Goal: Task Accomplishment & Management: Manage account settings

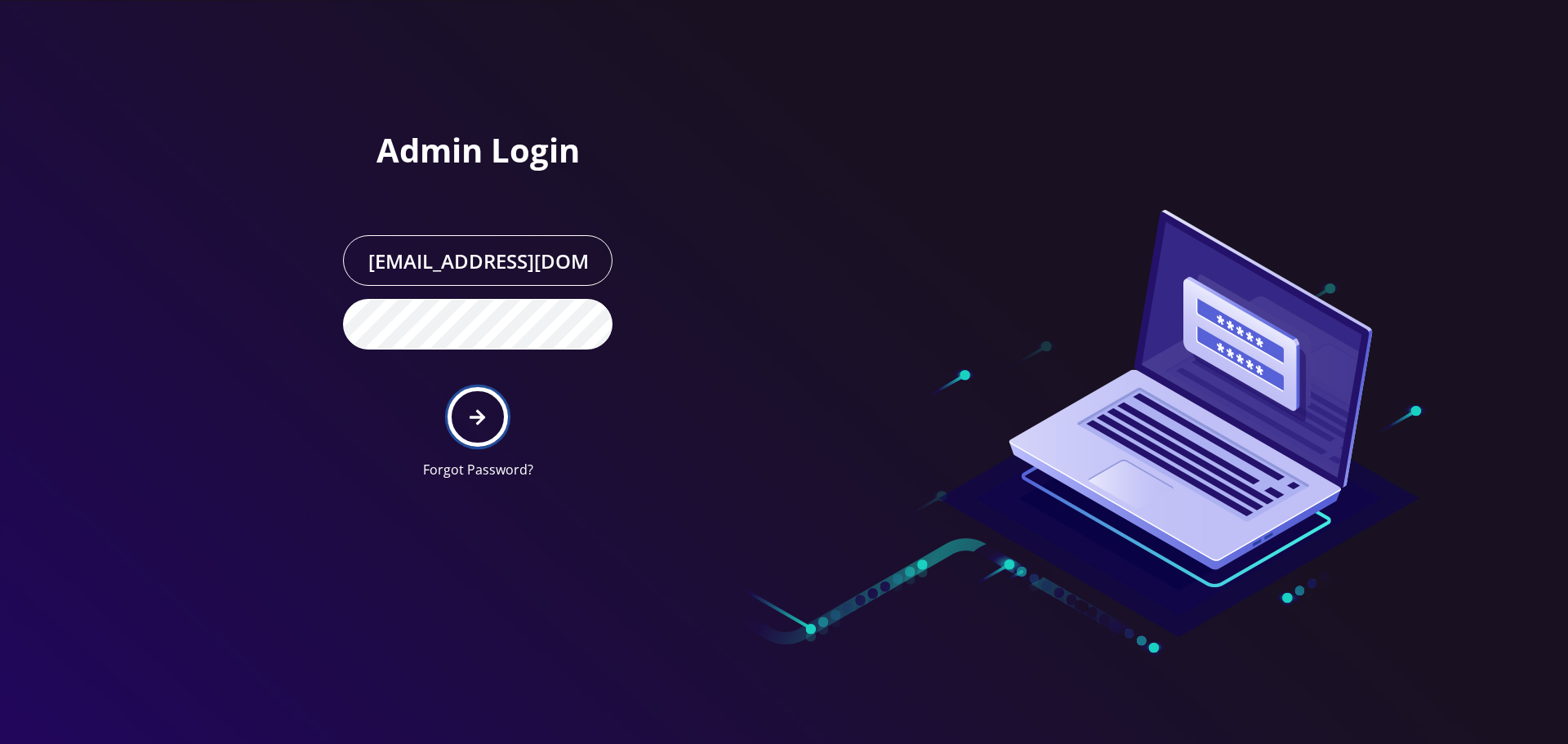
click at [470, 412] on icon "submit" at bounding box center [477, 417] width 16 height 18
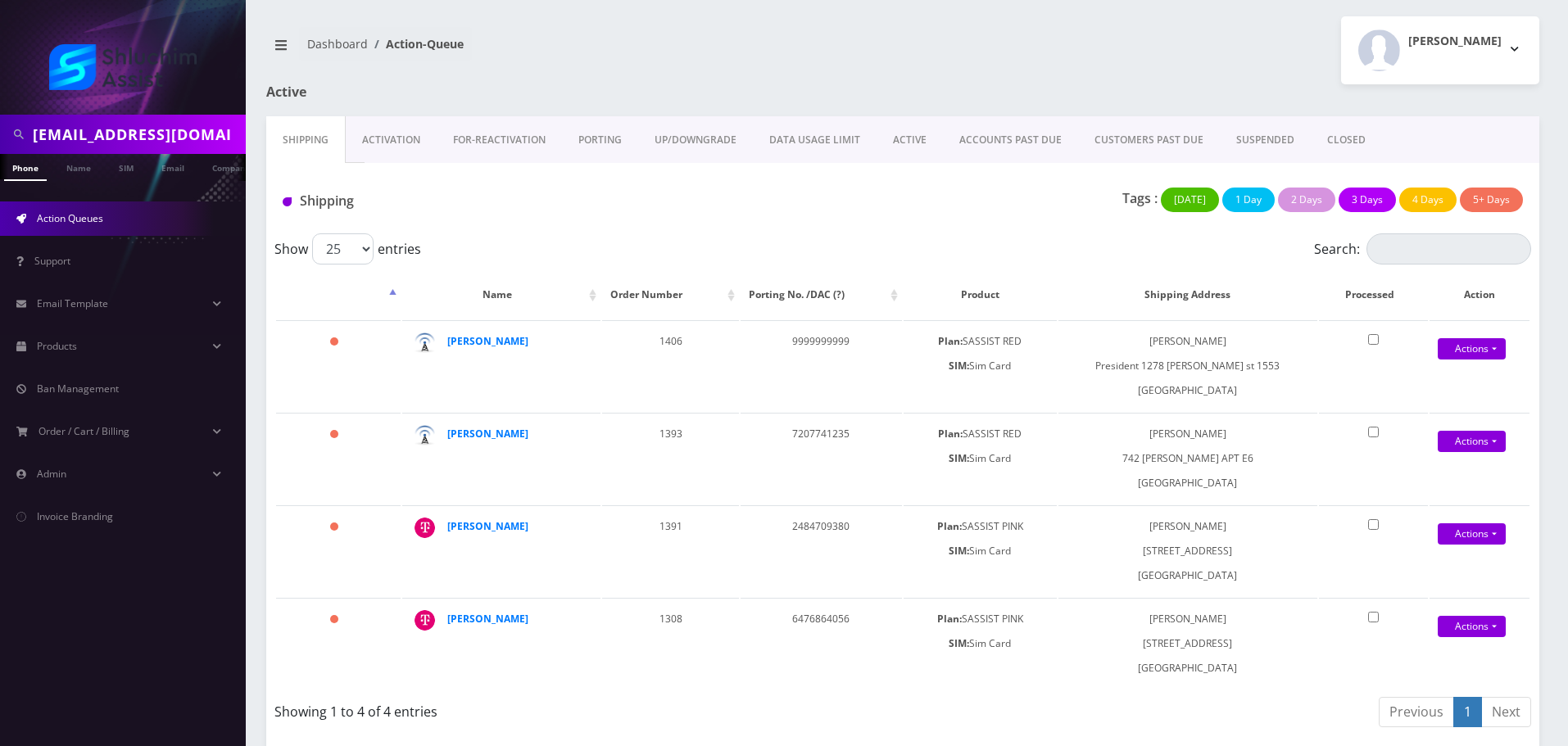
click at [1040, 135] on link "ACCOUNTS PAST DUE" at bounding box center [1010, 140] width 135 height 48
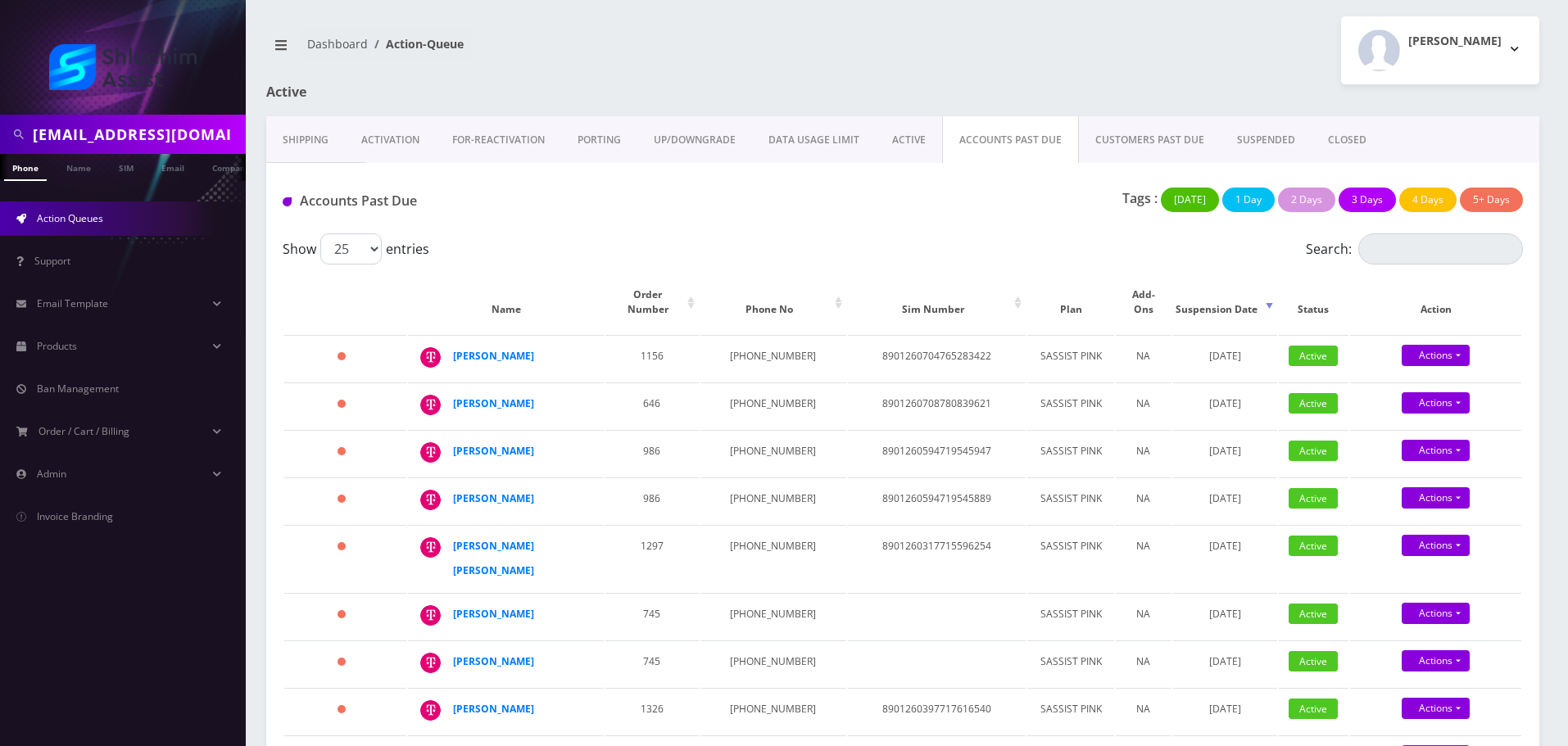
scroll to position [0, 8]
click at [760, 335] on td "[PHONE_NUMBER]" at bounding box center [773, 357] width 146 height 46
copy td "[PHONE_NUMBER]"
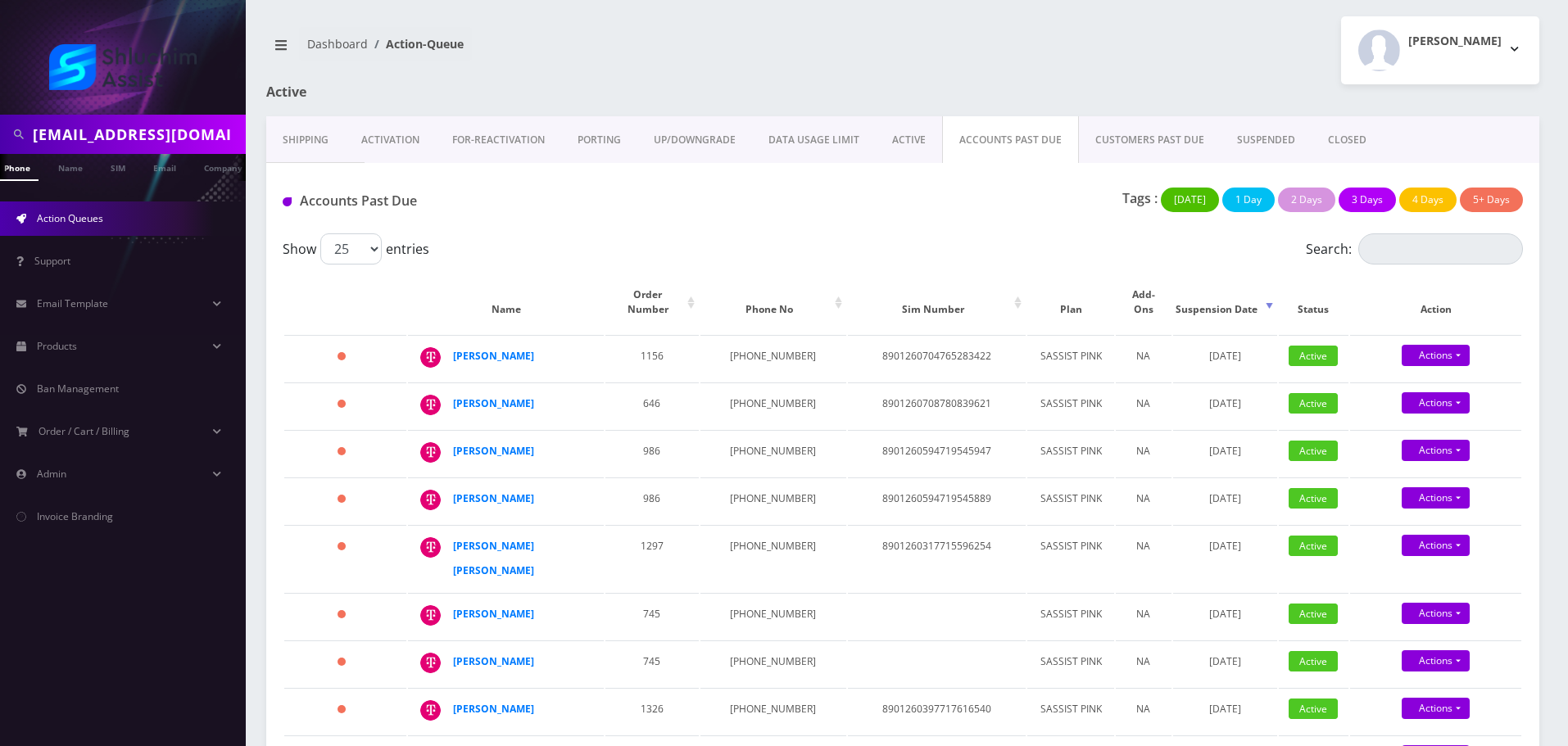
click at [121, 135] on input "Cheinawolff@gmail.com" at bounding box center [138, 135] width 209 height 31
paste input "3155801656"
type input "3155801656"
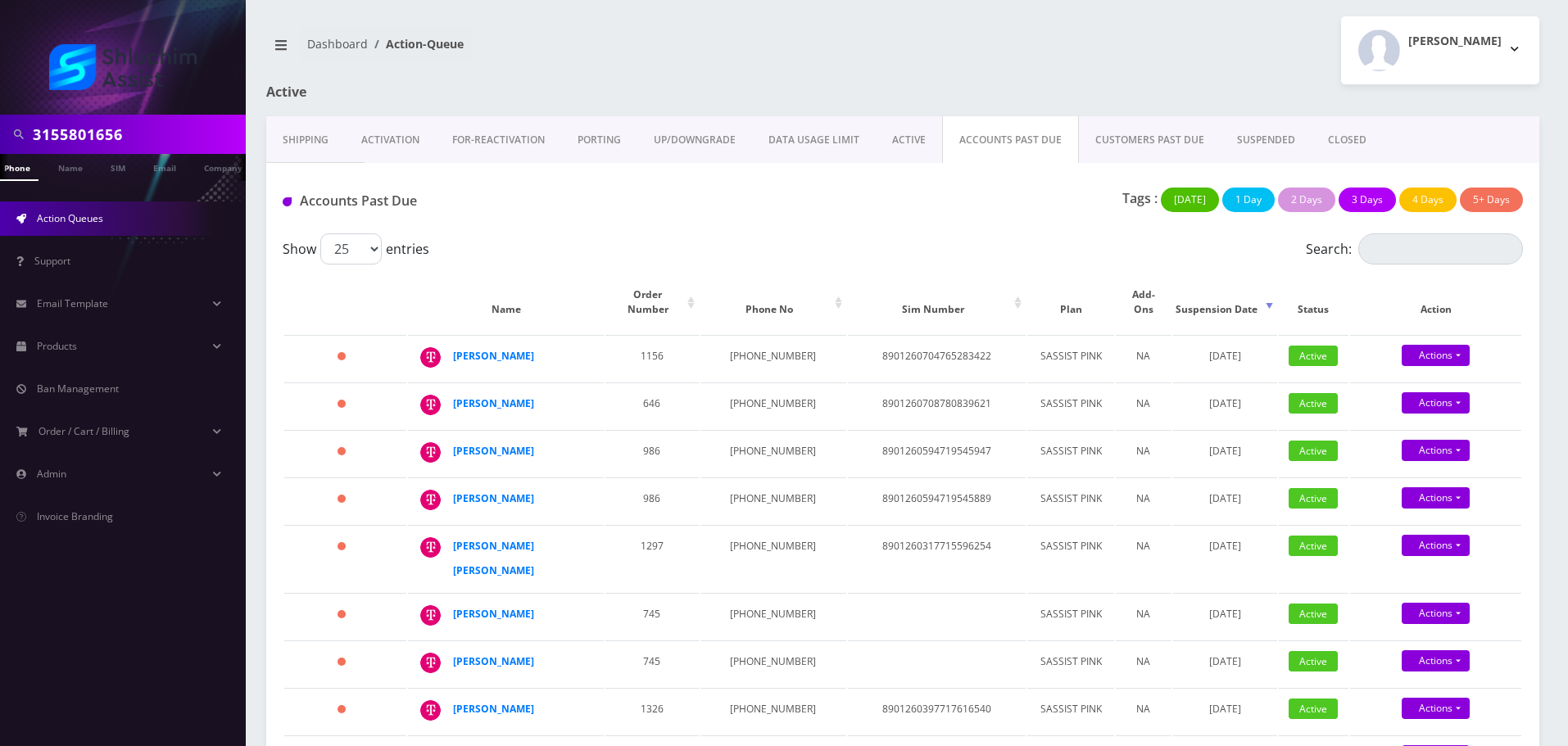
click at [62, 190] on ul "Action Queues Support Email Template Email Template Canned Response Port Error …" at bounding box center [123, 367] width 246 height 373
click at [160, 135] on input "3155801656" at bounding box center [138, 135] width 209 height 31
click at [167, 134] on input "3155801656" at bounding box center [138, 135] width 209 height 31
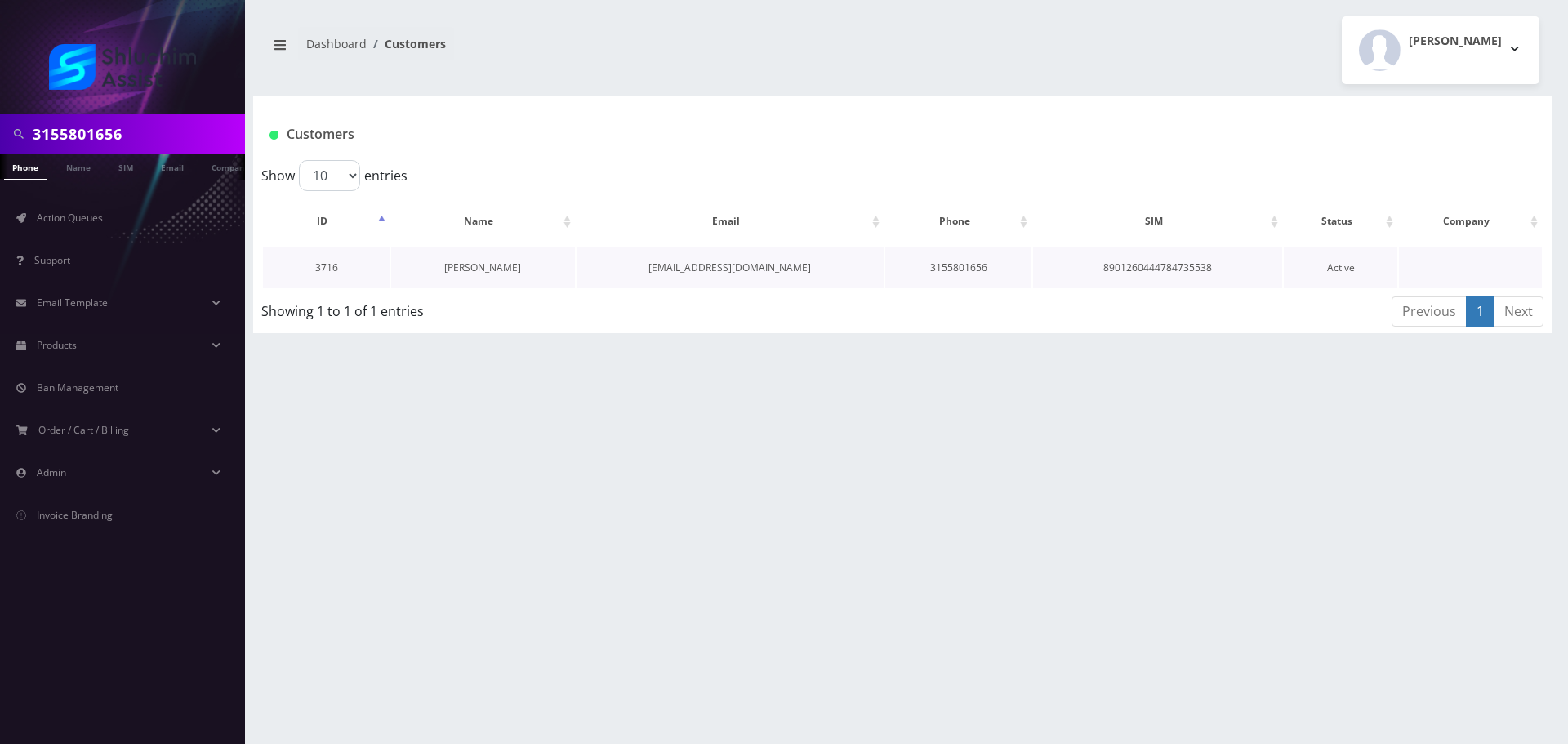
click at [490, 267] on link "[PERSON_NAME]" at bounding box center [482, 268] width 77 height 14
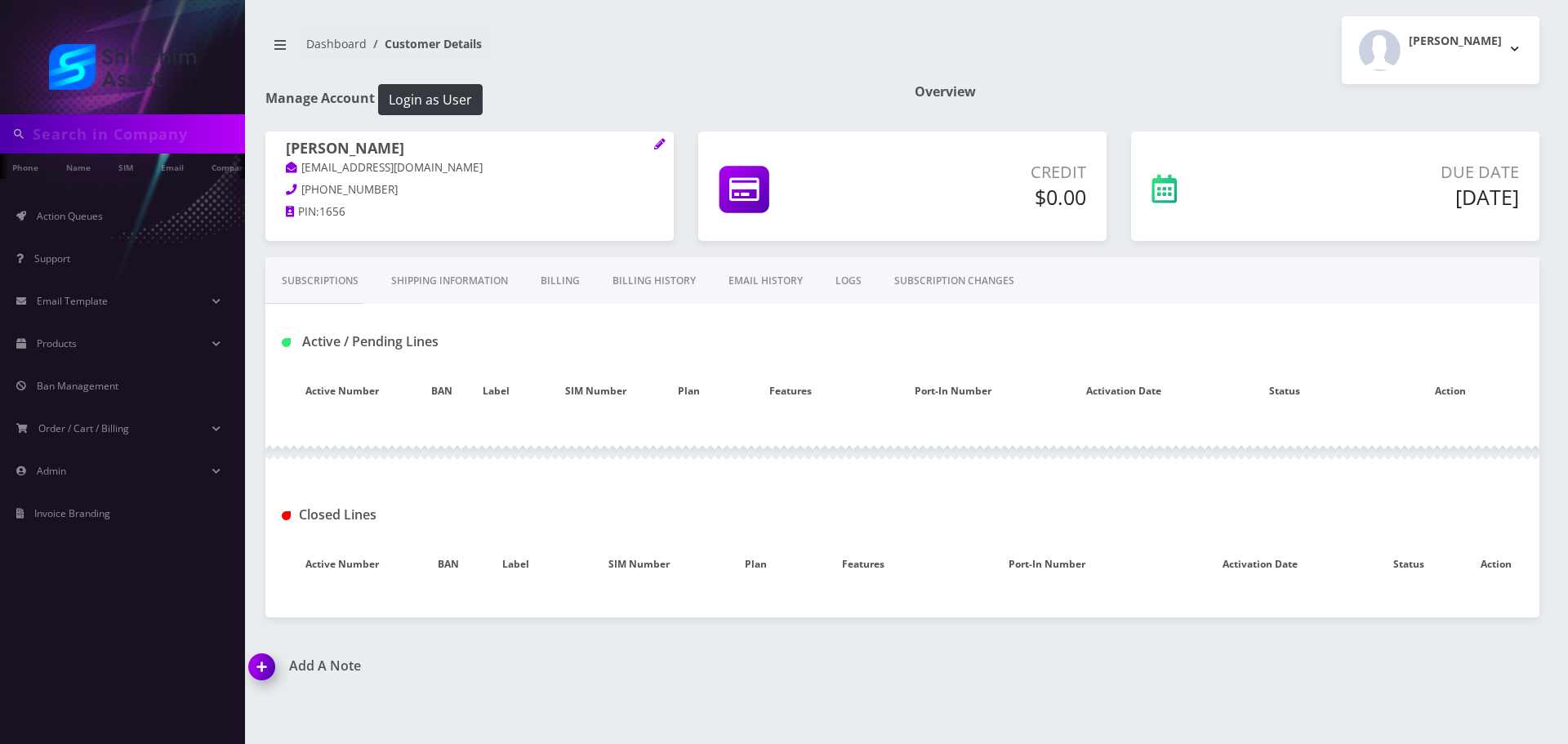
type input "3155801656"
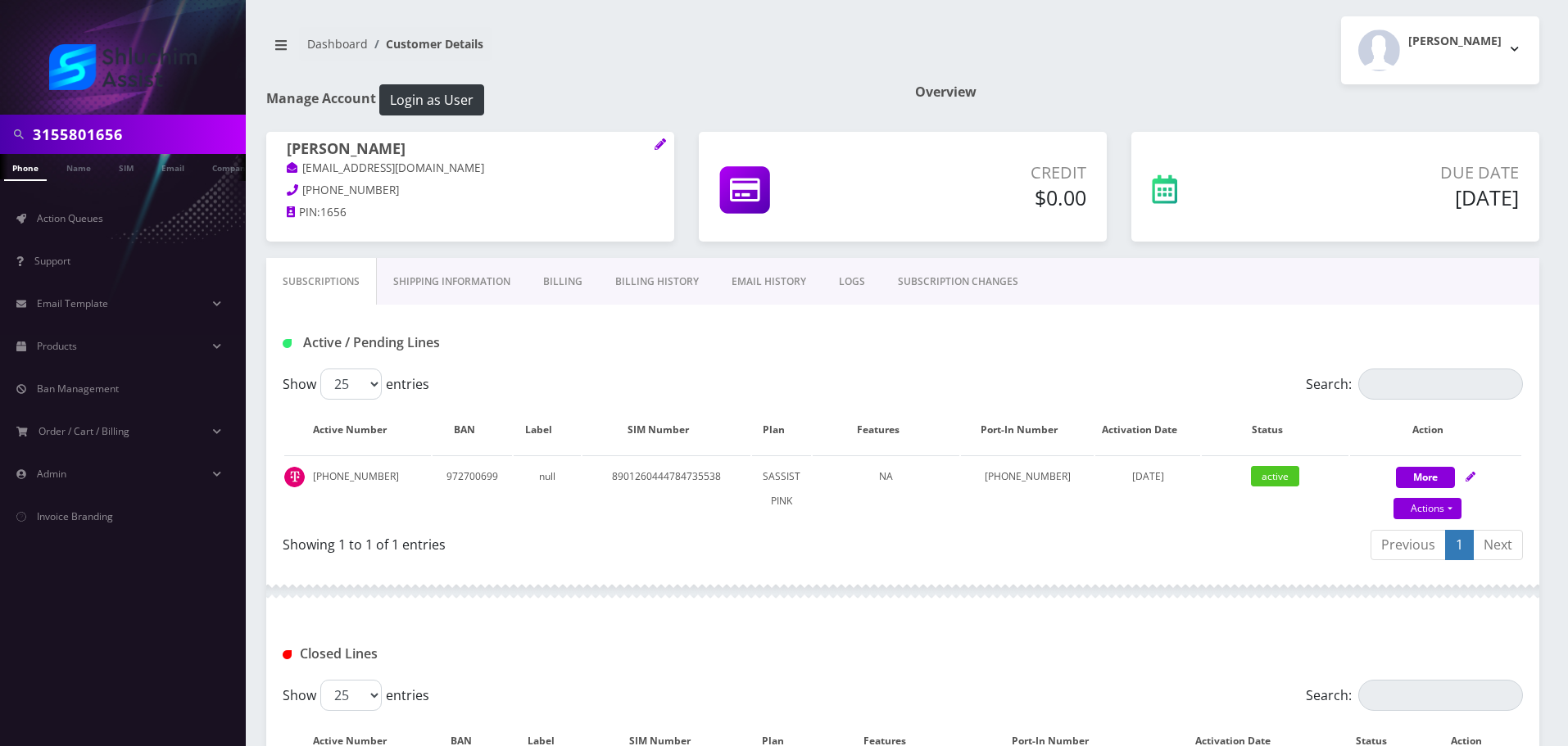
click at [654, 287] on link "Billing History" at bounding box center [657, 281] width 116 height 48
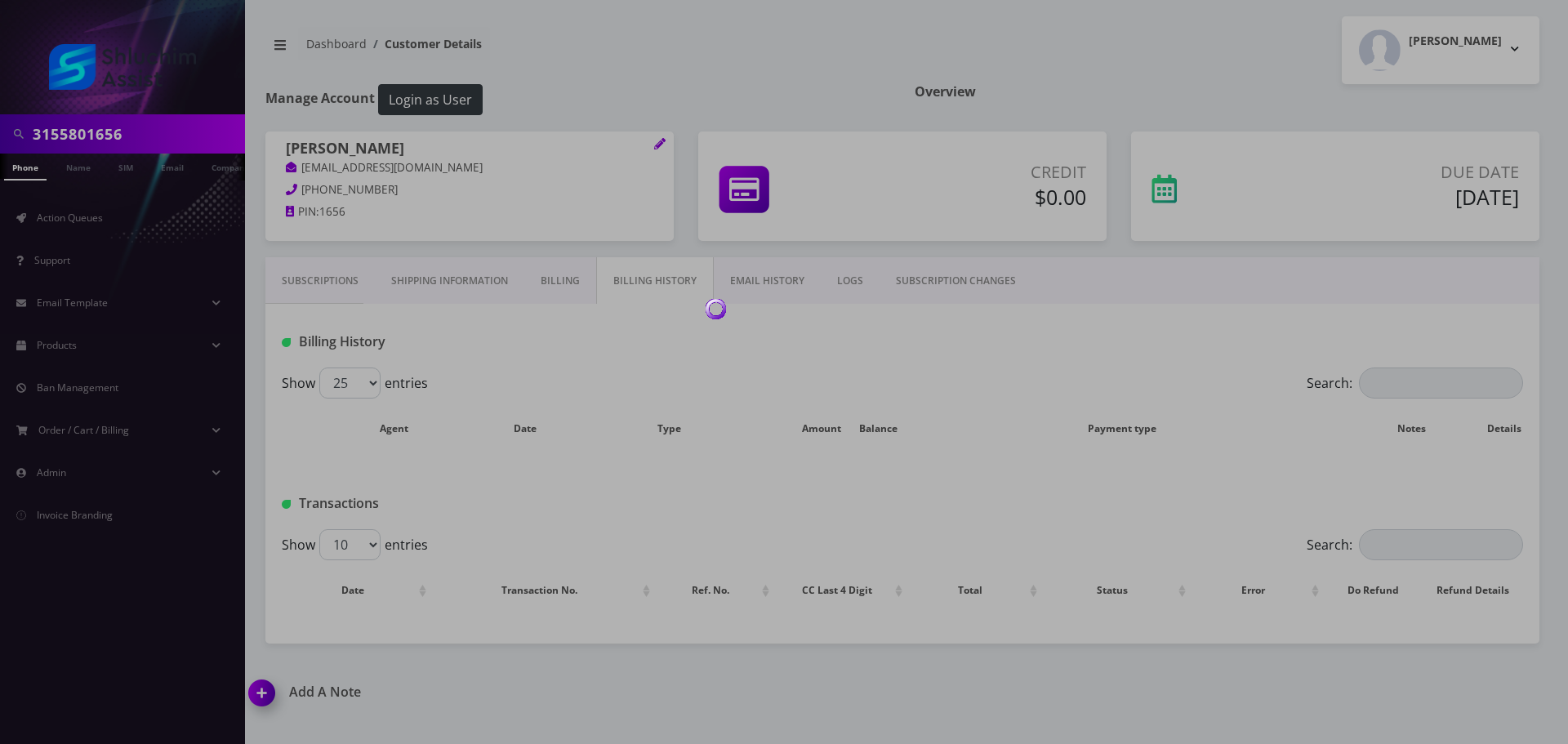
click at [558, 291] on div at bounding box center [784, 372] width 1568 height 744
click at [550, 290] on body "3155801656 Phone Name SIM Email Company Customer Action Queues Support Email Te…" at bounding box center [784, 372] width 1568 height 744
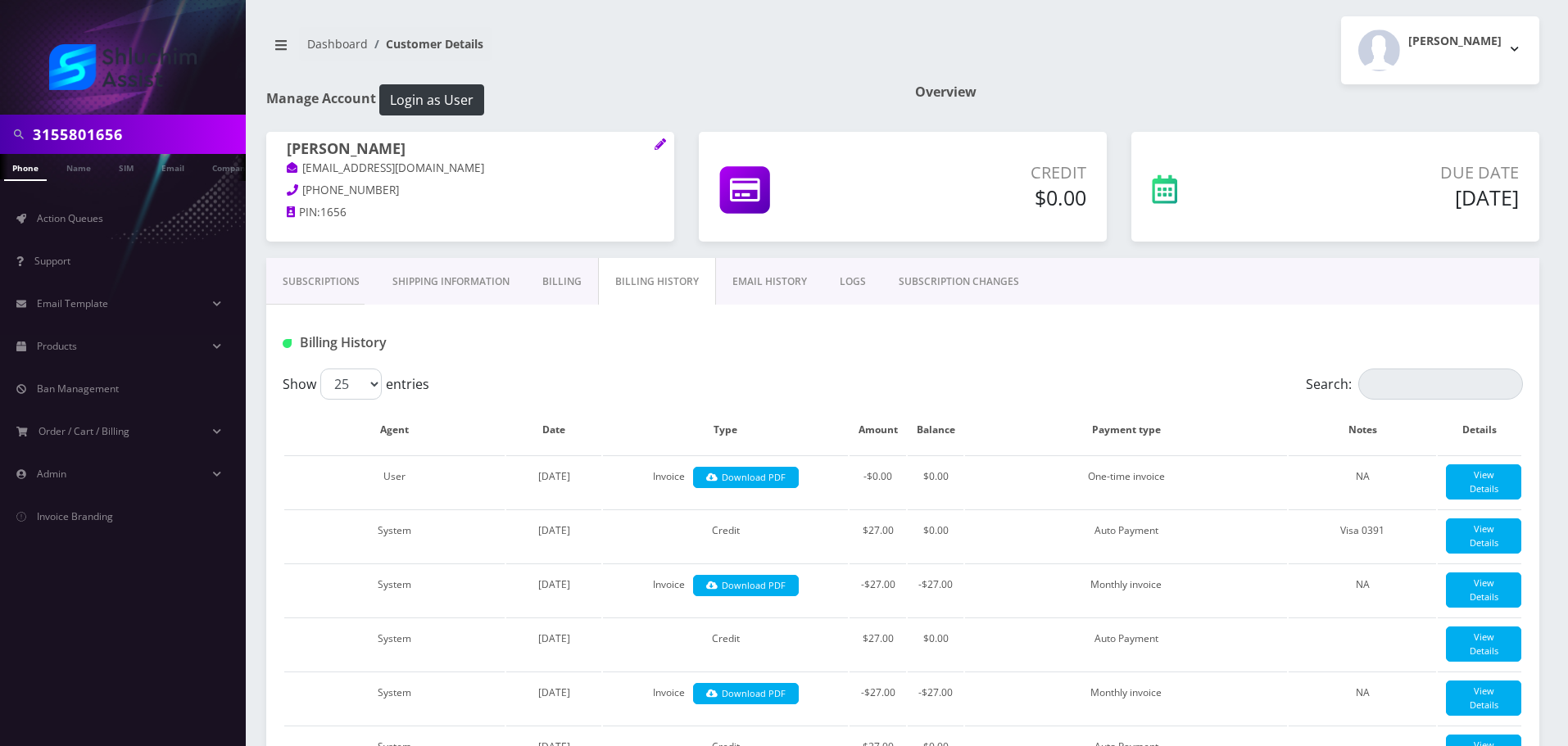
click at [492, 287] on link "Shipping Information" at bounding box center [451, 281] width 150 height 48
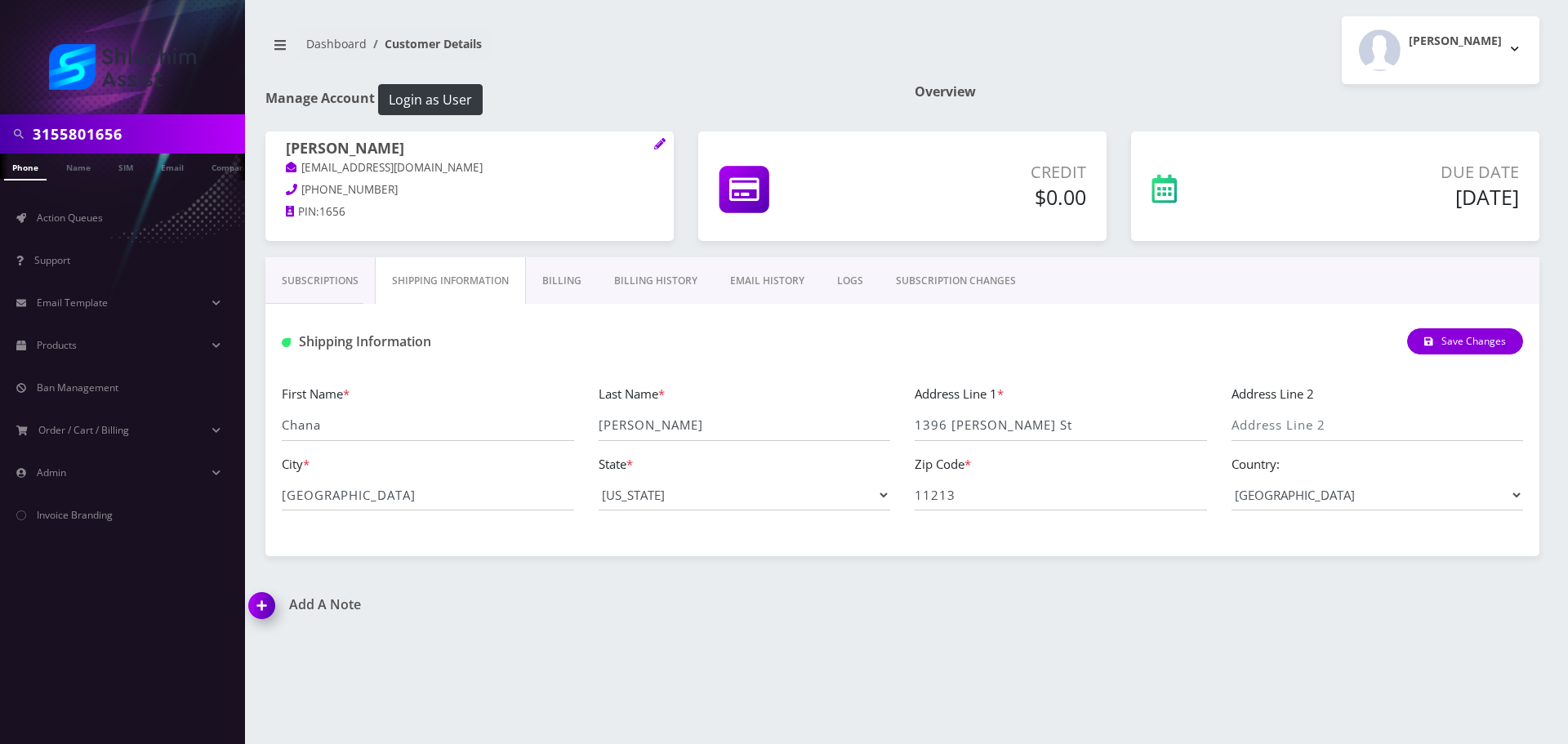
drag, startPoint x: 383, startPoint y: 286, endPoint x: 367, endPoint y: 286, distance: 16.0
click at [383, 286] on link "Shipping Information" at bounding box center [450, 280] width 151 height 48
click at [312, 286] on link "Subscriptions" at bounding box center [320, 280] width 109 height 48
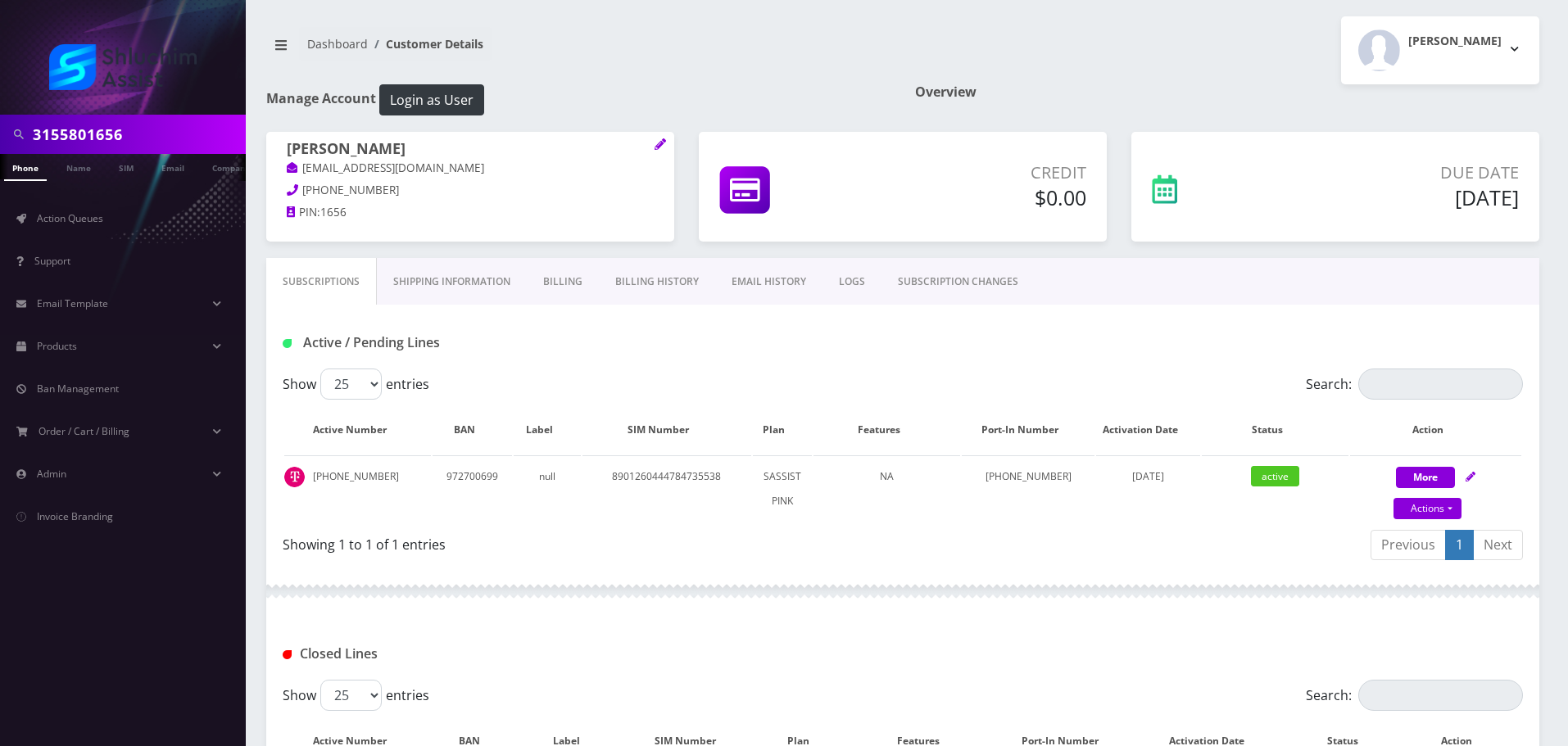
click at [679, 287] on link "Billing History" at bounding box center [657, 281] width 116 height 48
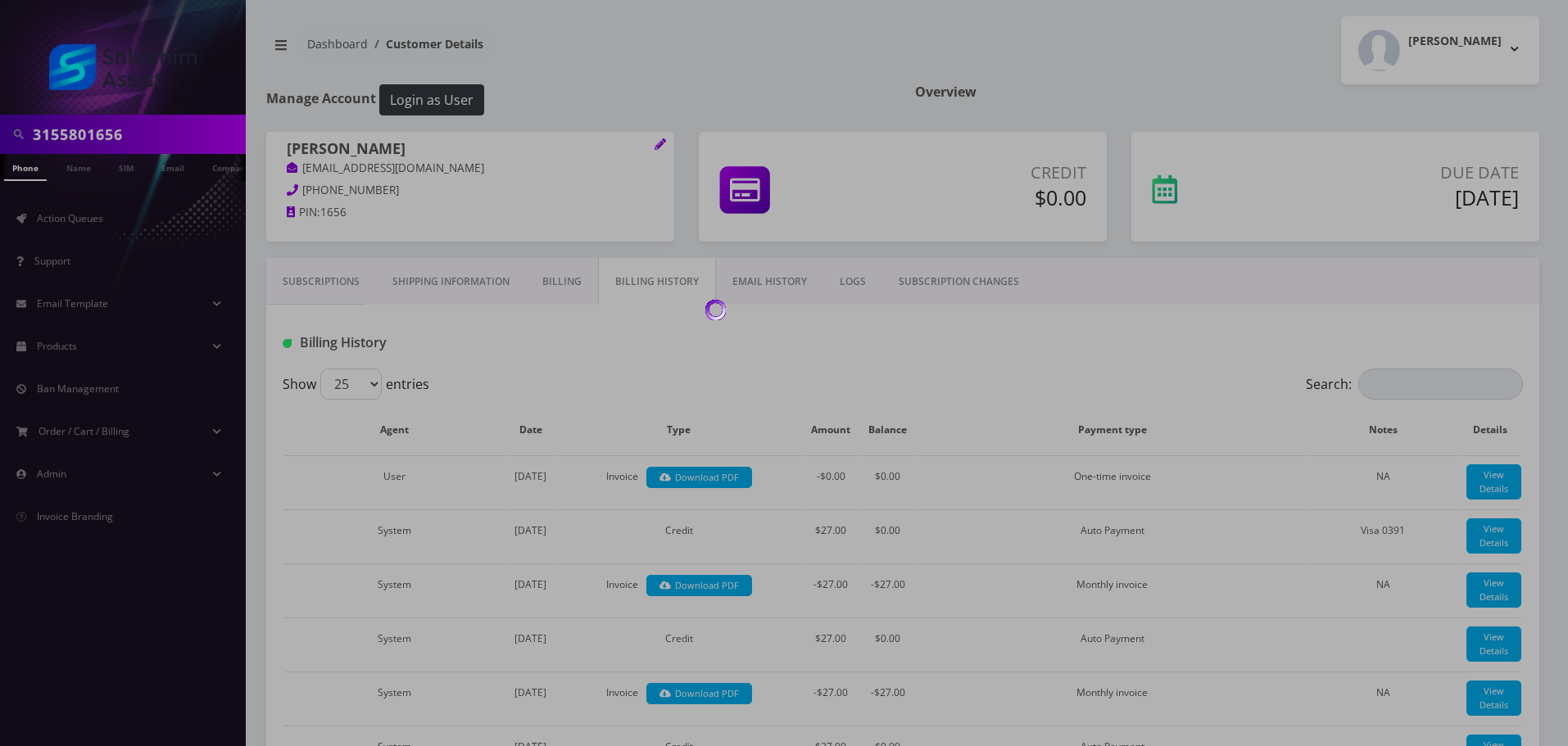
click at [581, 287] on div at bounding box center [784, 373] width 1568 height 746
click at [581, 287] on link "Billing" at bounding box center [563, 281] width 72 height 48
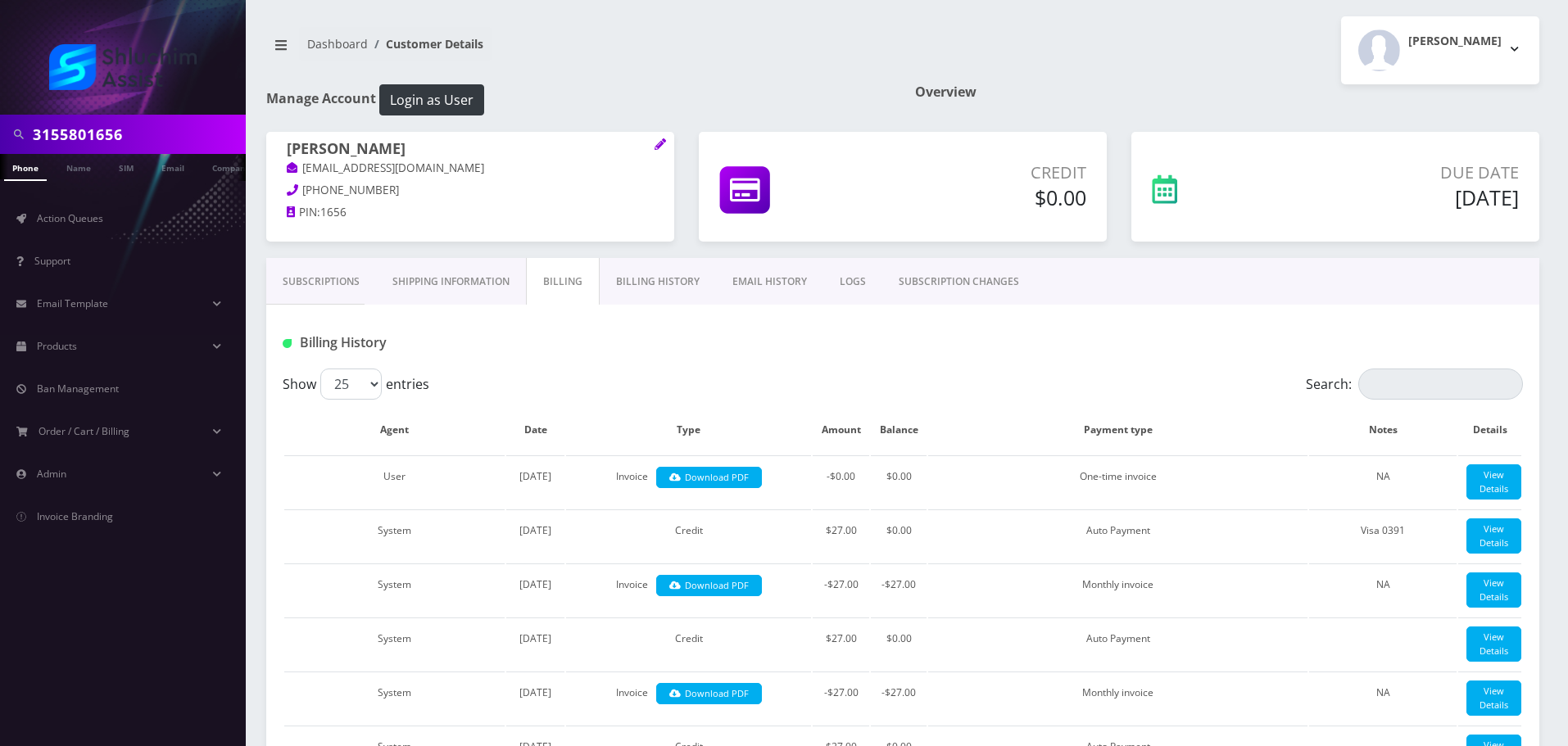
click at [581, 287] on link "Billing" at bounding box center [563, 281] width 73 height 48
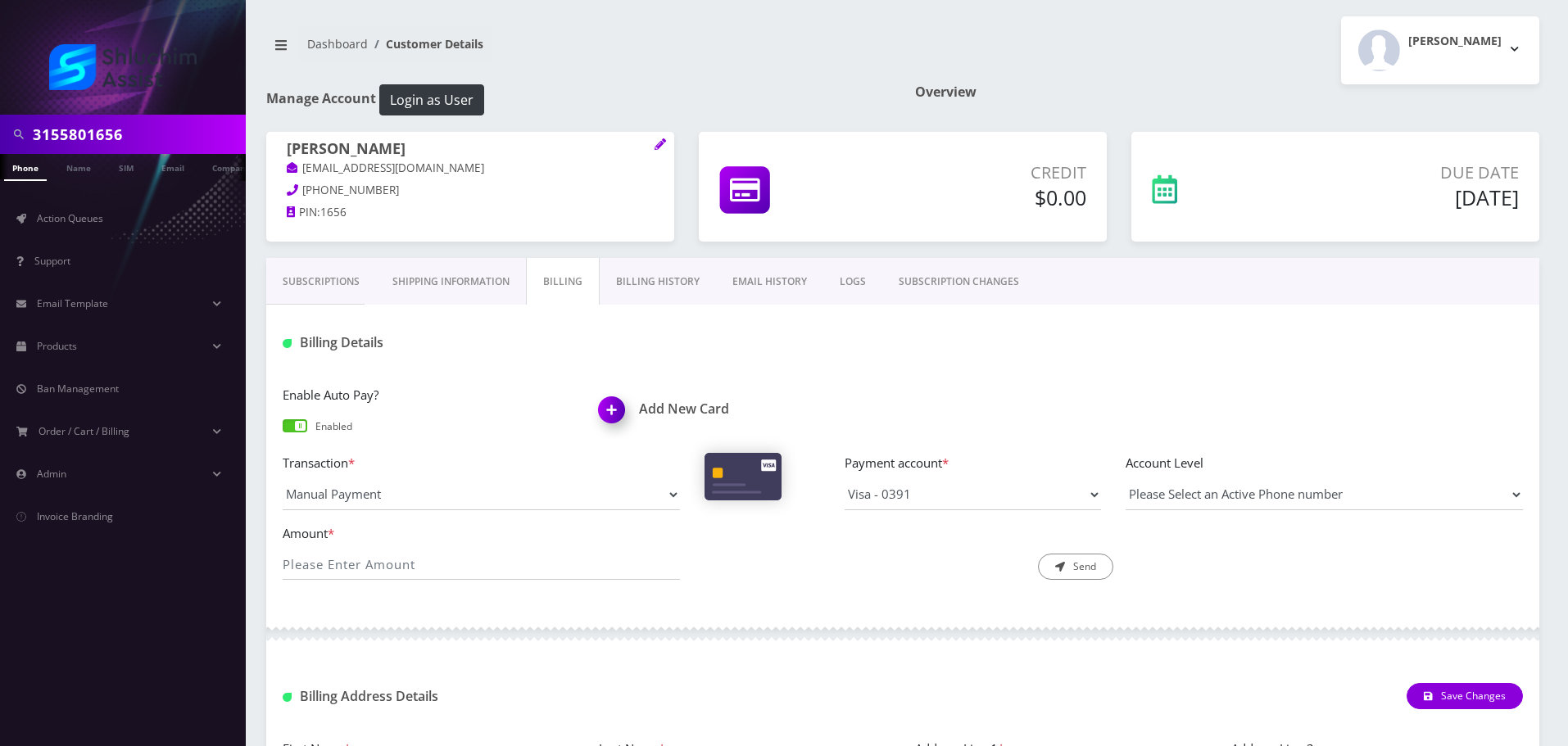
click at [474, 287] on link "Shipping Information" at bounding box center [451, 281] width 150 height 48
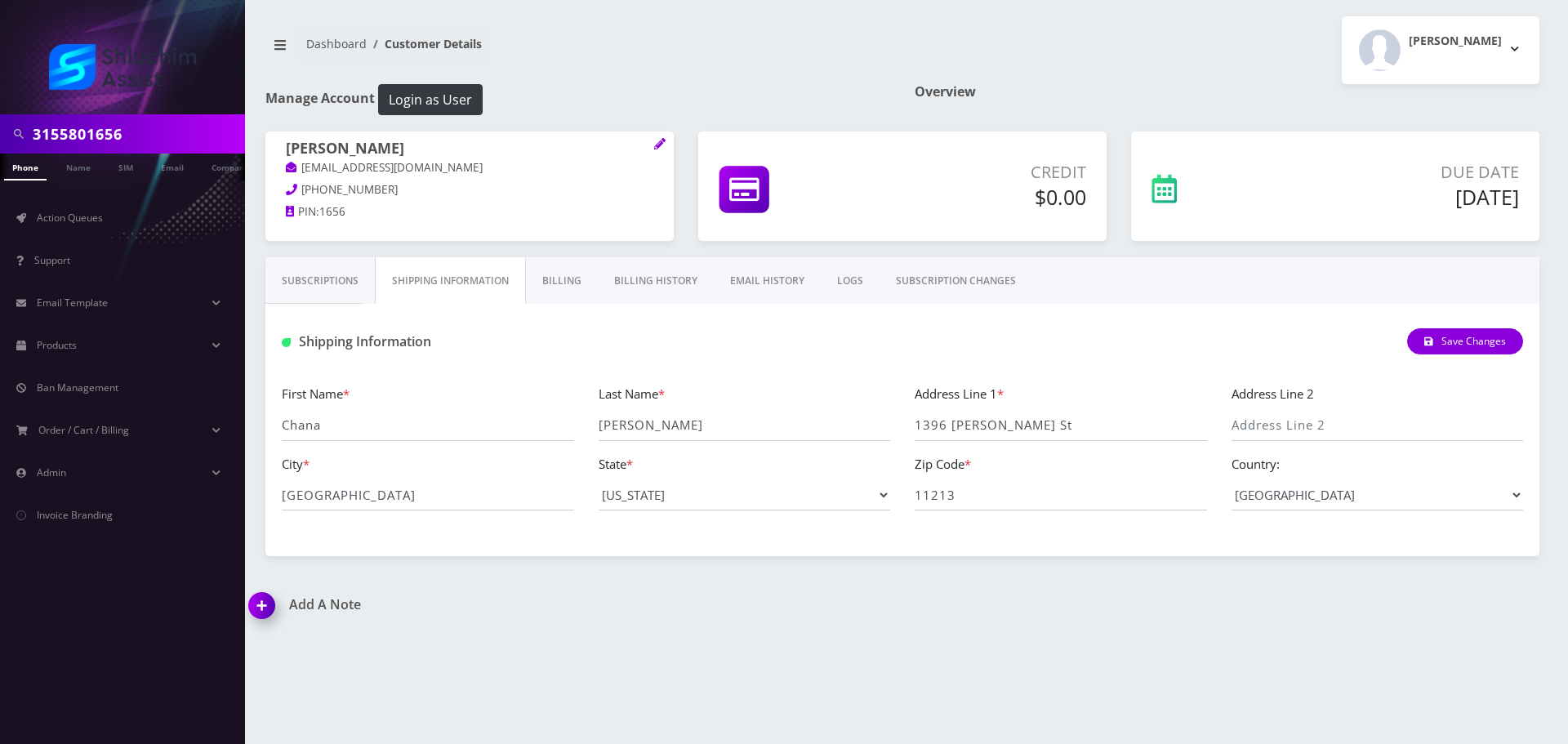
click at [312, 286] on link "Subscriptions" at bounding box center [320, 280] width 109 height 48
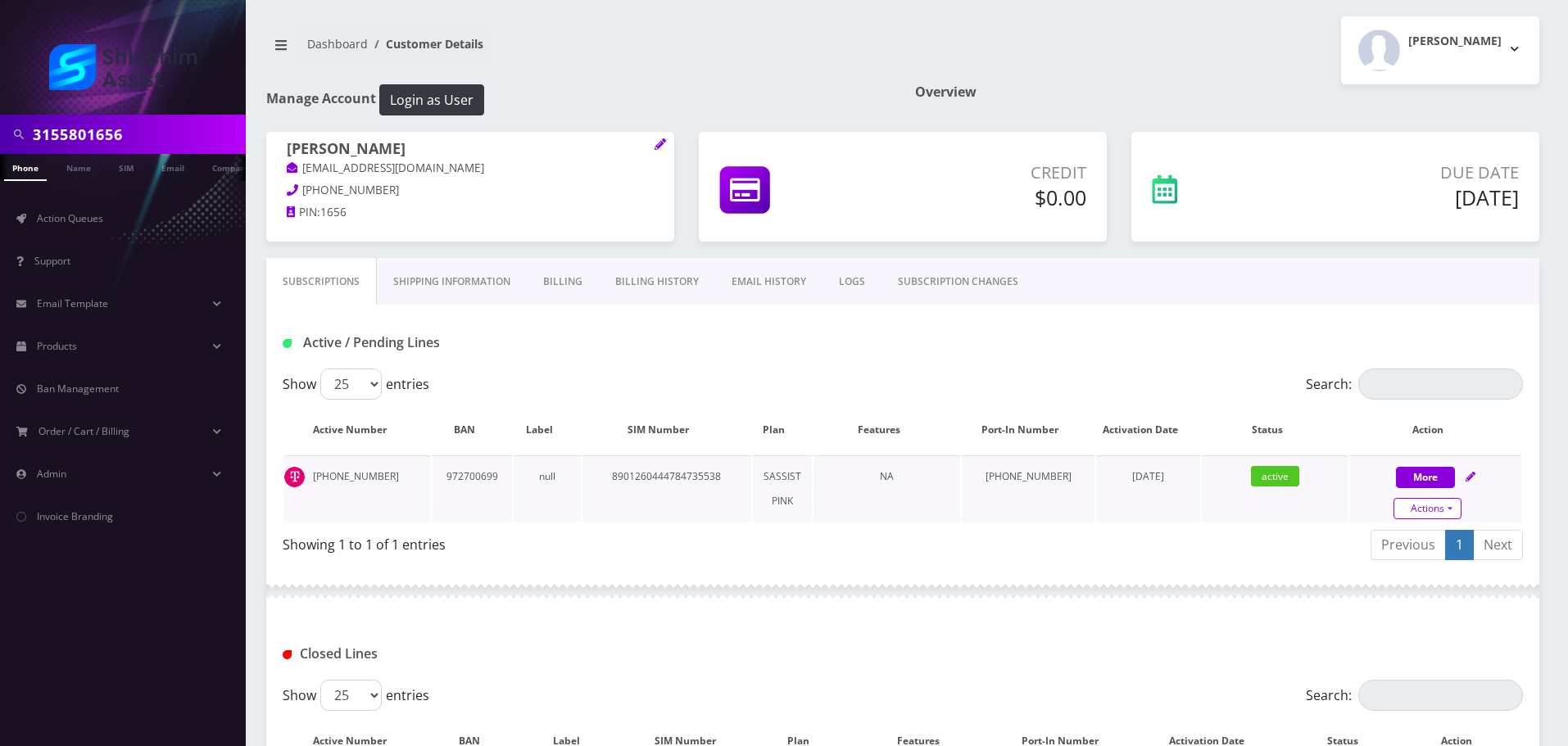
click at [1431, 495] on div "More Actions Suspend Close Confirm" at bounding box center [1435, 489] width 171 height 49
select select "Sim Card"
select select "74"
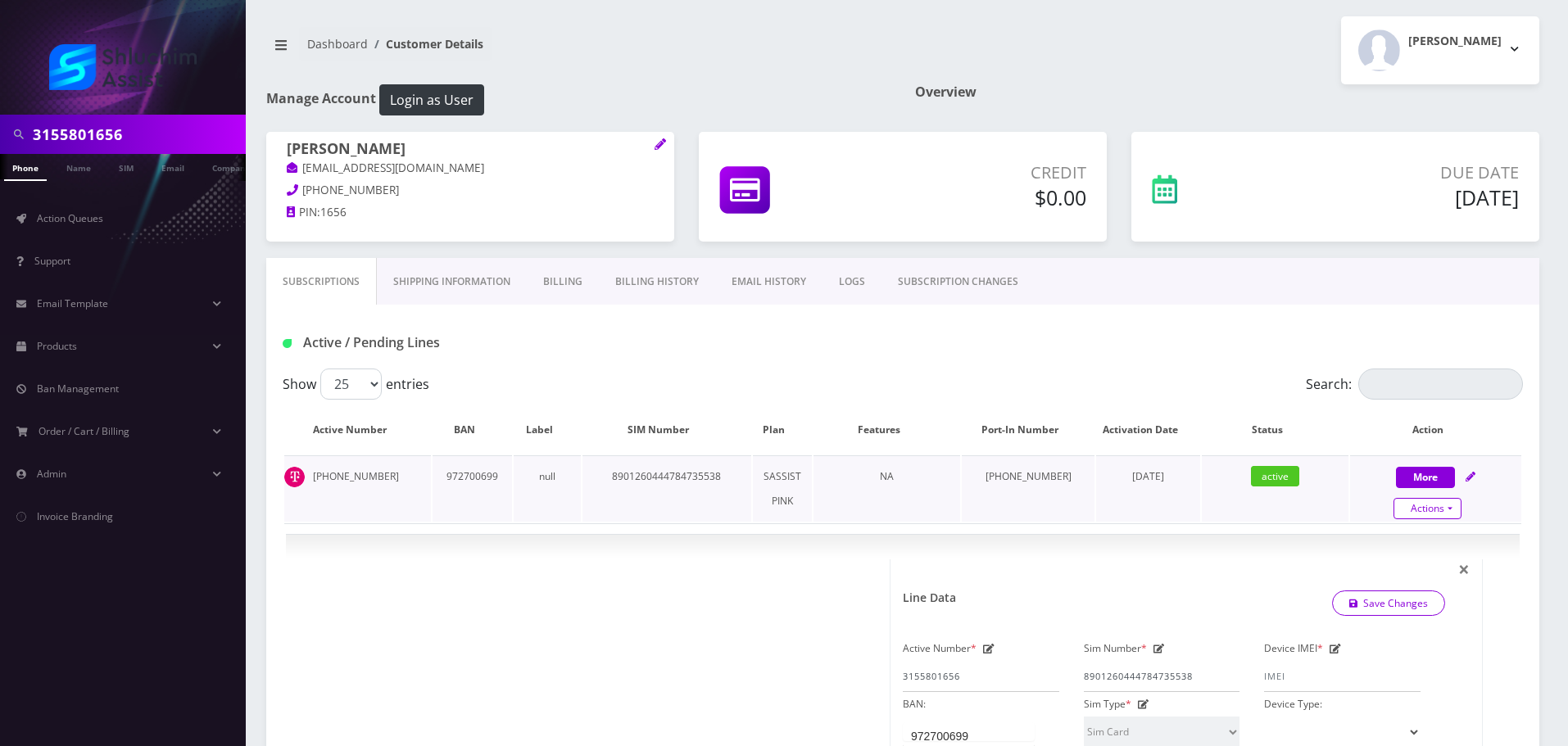
click at [1436, 504] on link "Actions" at bounding box center [1428, 509] width 68 height 21
select select "Sim Card"
select select "74"
click at [1417, 536] on link "Close" at bounding box center [1450, 539] width 171 height 24
type input "09/03/2025"
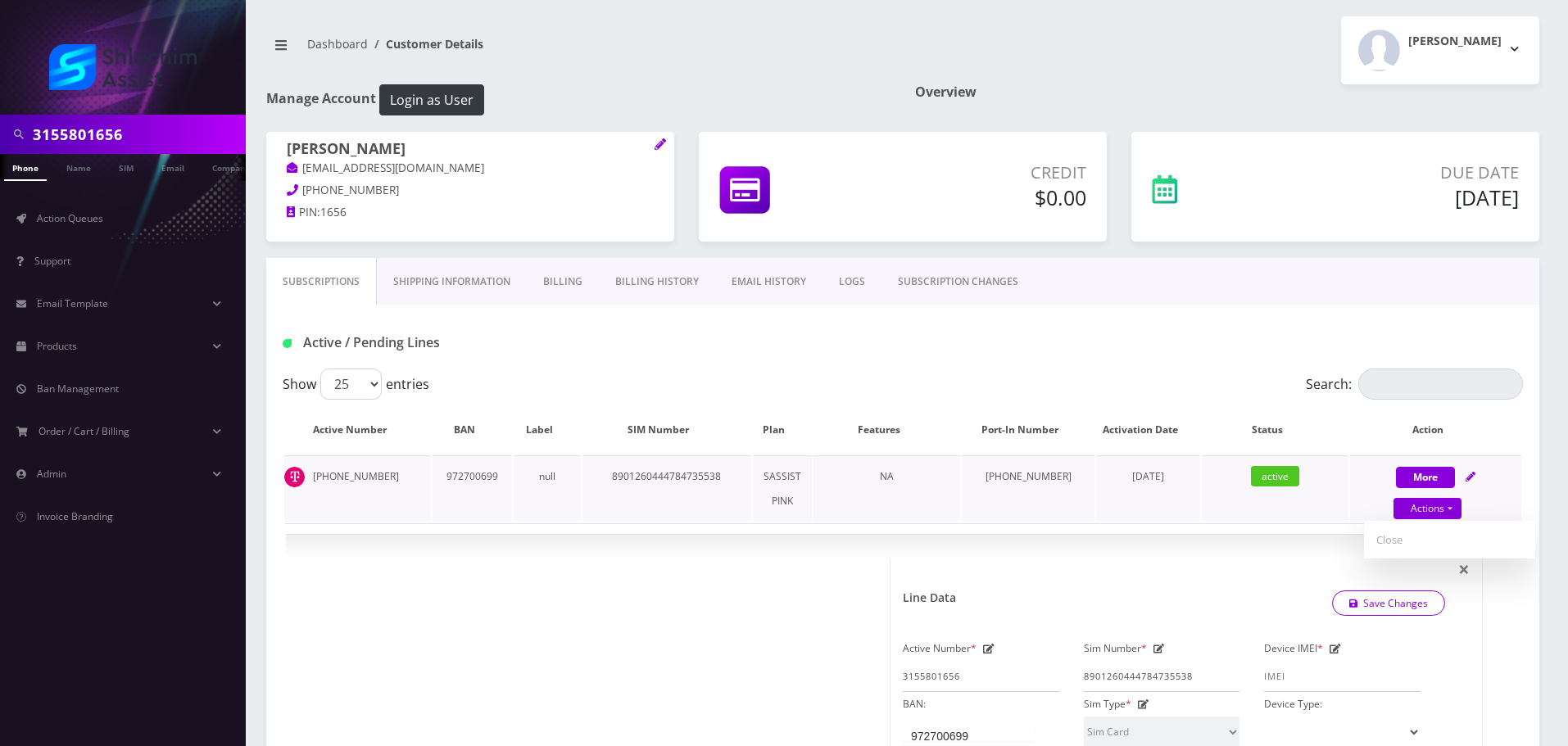
select select "Sim Card"
select select "74"
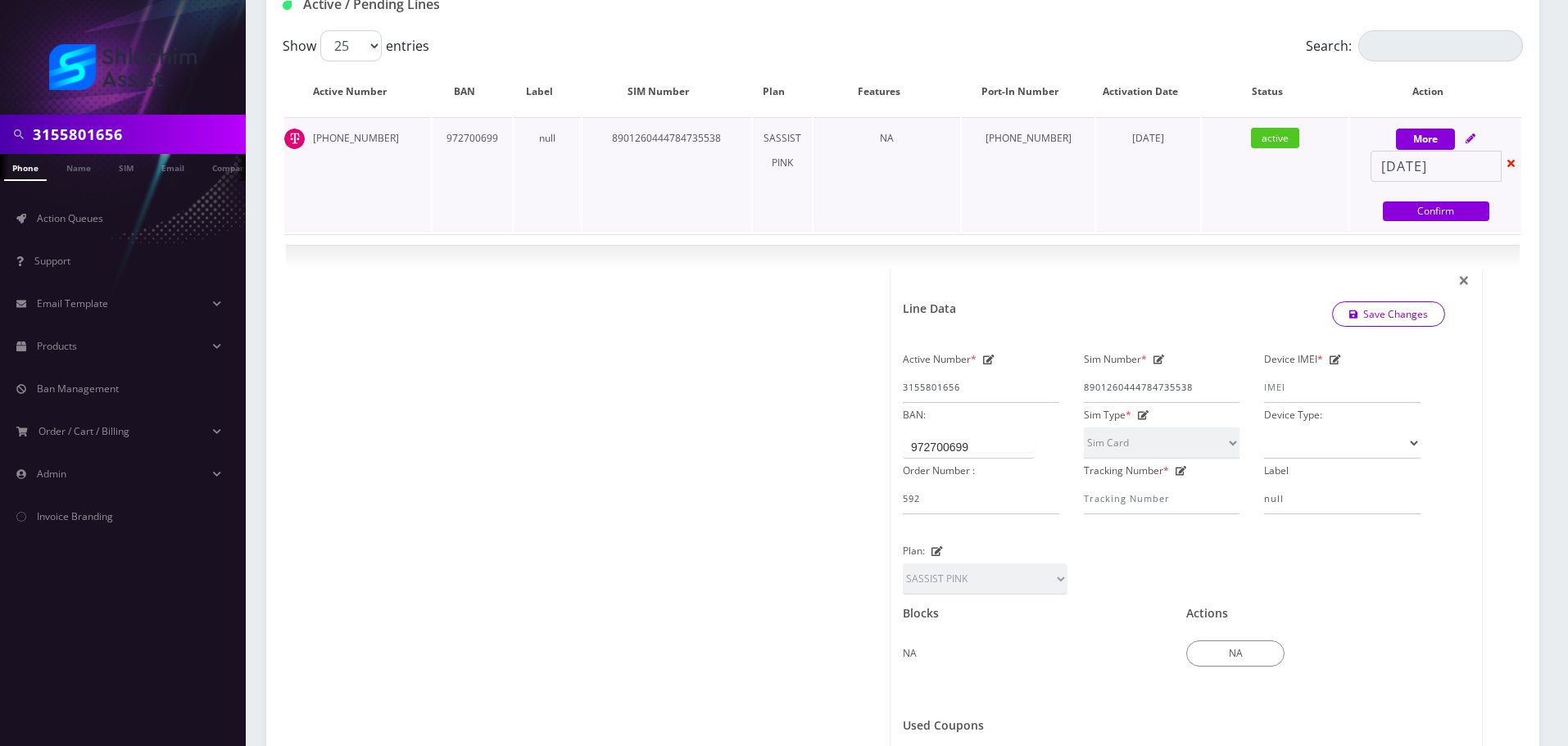
scroll to position [307, 0]
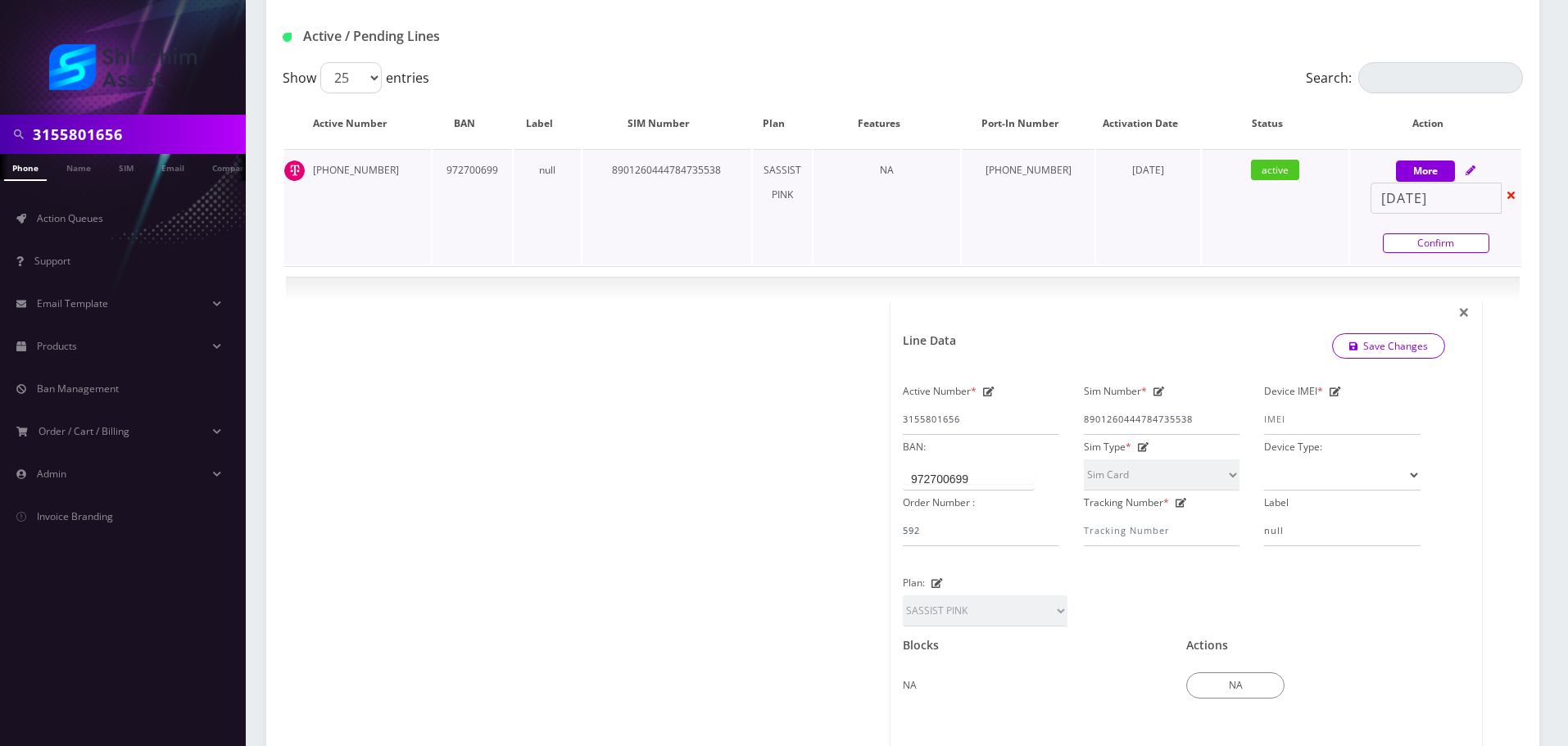
click at [1457, 242] on link "Confirm" at bounding box center [1436, 243] width 106 height 20
select select "Sim Card"
select select "74"
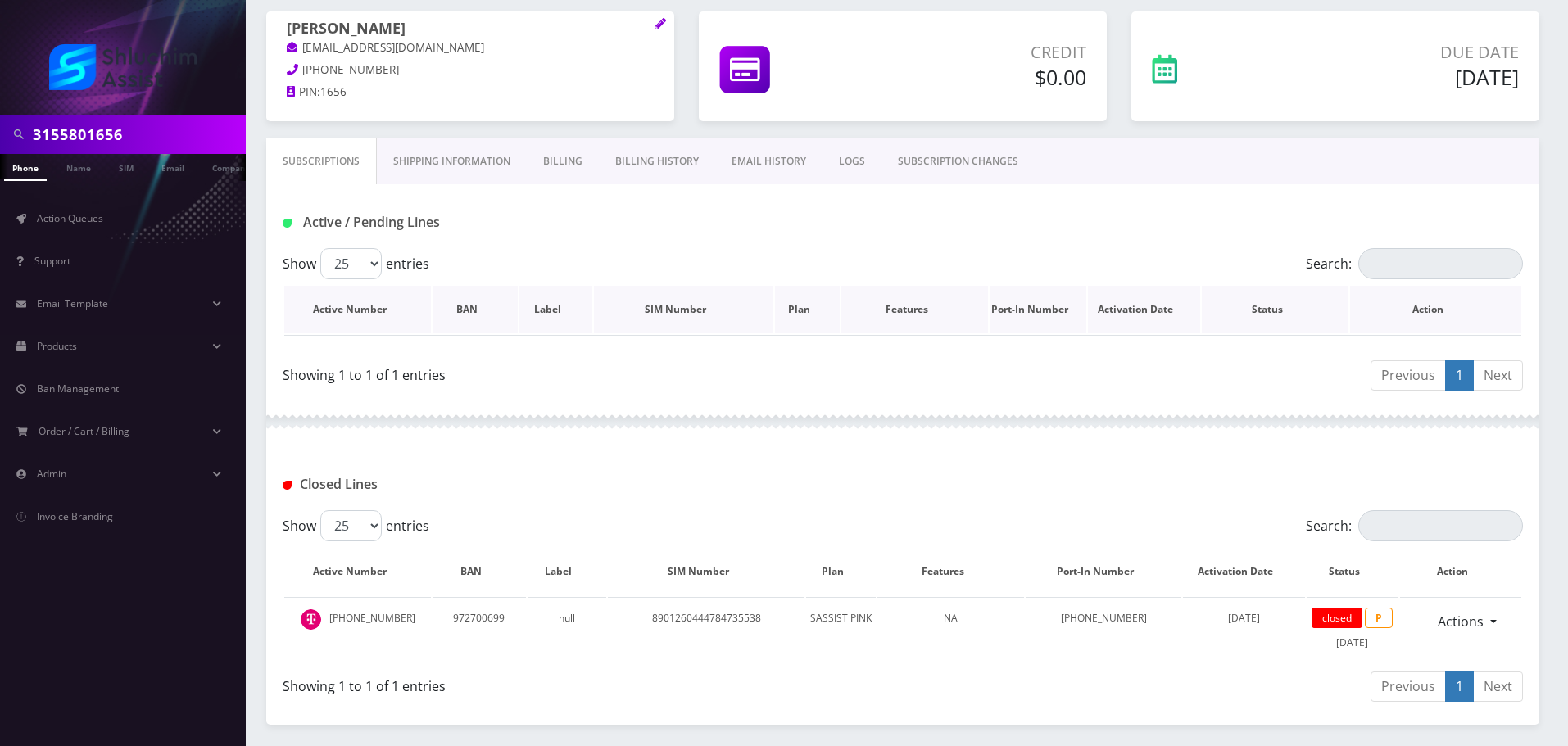
scroll to position [0, 0]
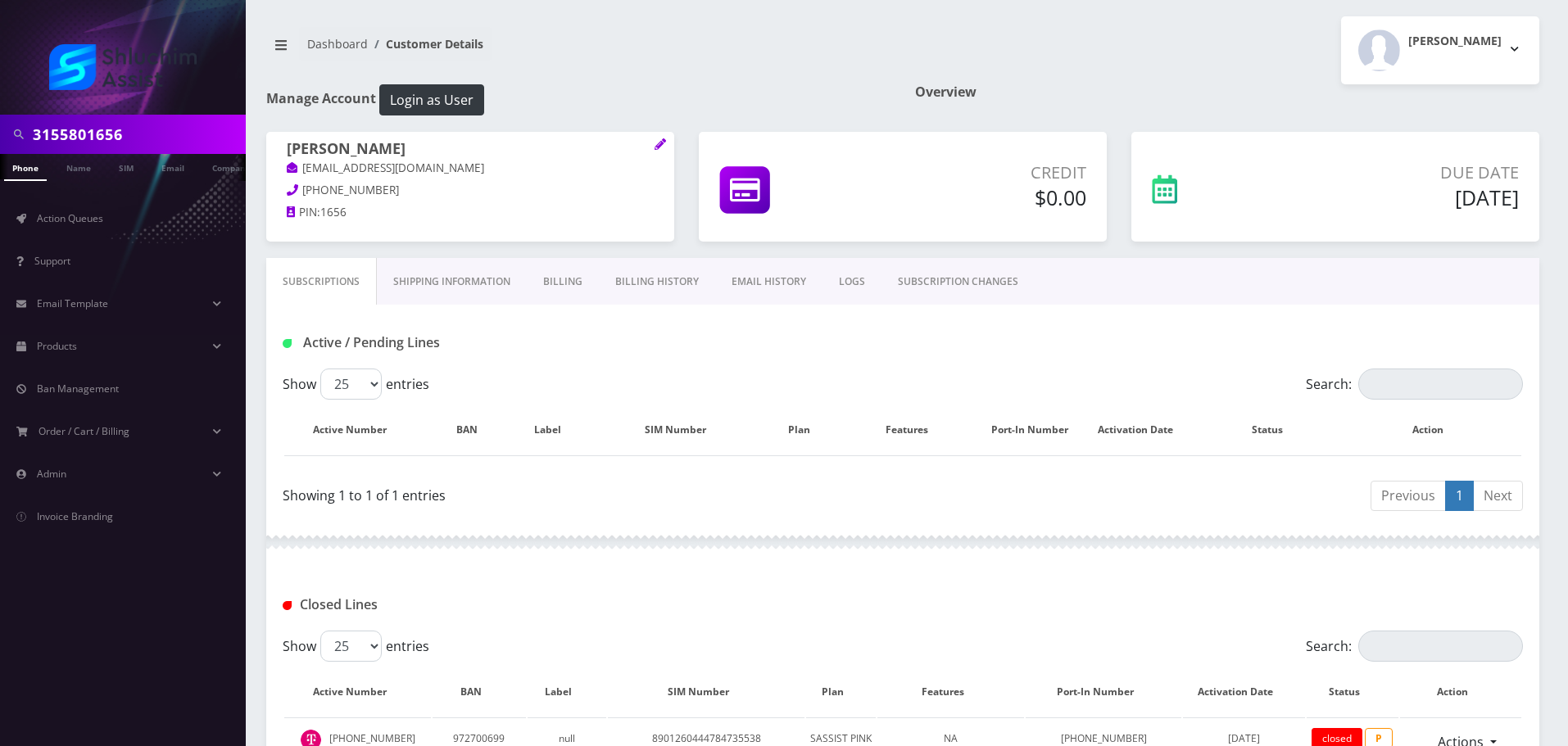
click at [563, 281] on link "Billing" at bounding box center [563, 281] width 72 height 48
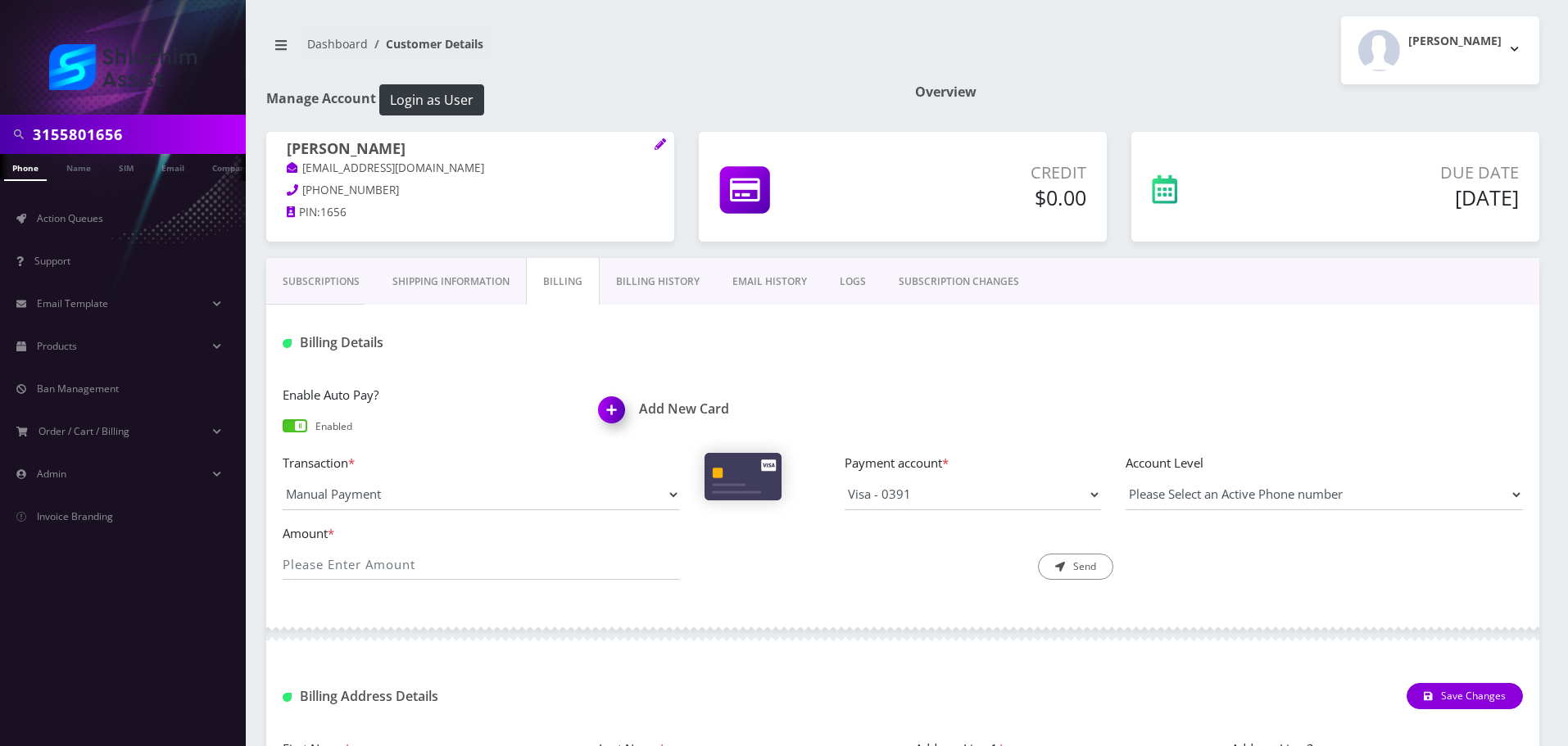
click at [345, 284] on link "Subscriptions" at bounding box center [321, 281] width 109 height 48
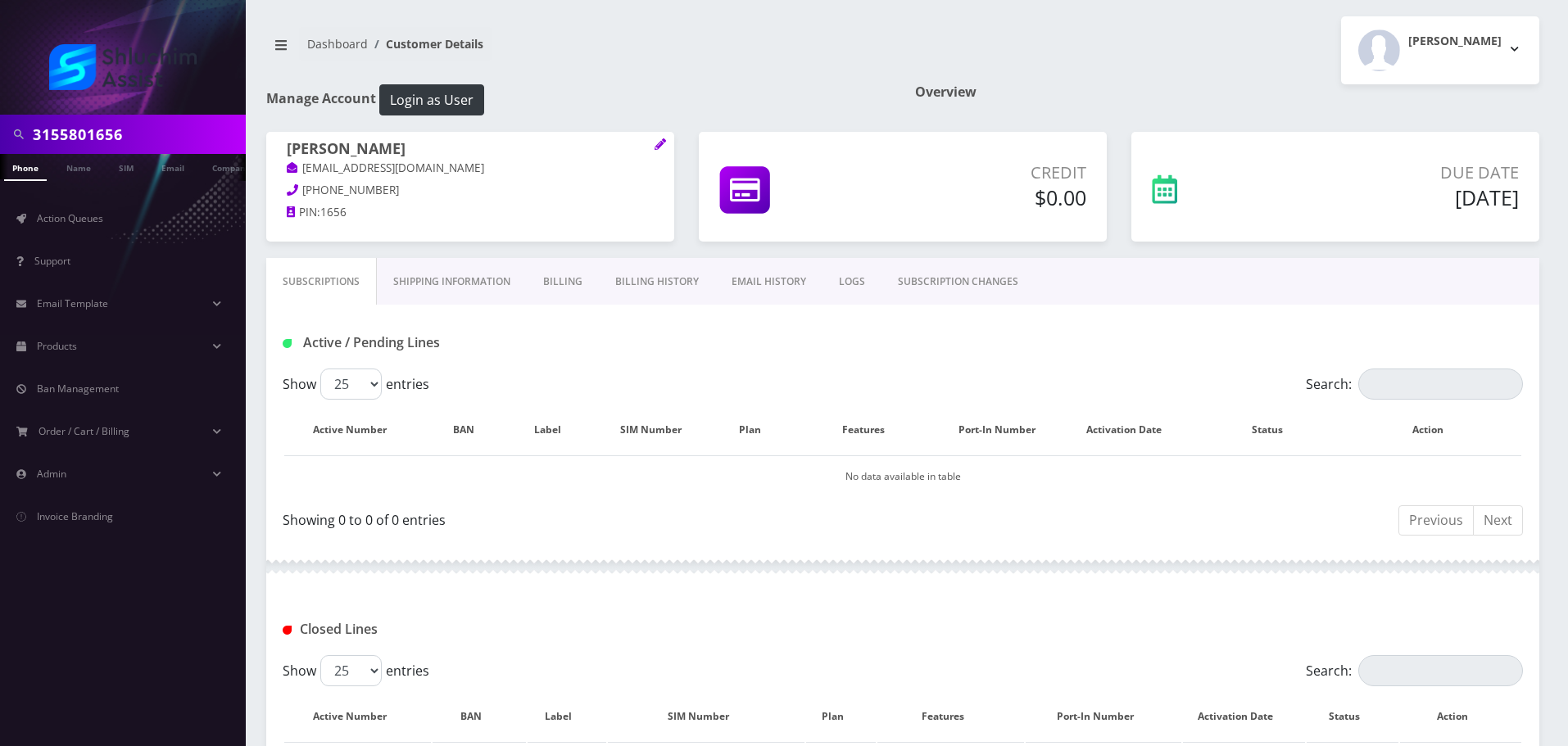
click at [575, 289] on link "Billing" at bounding box center [563, 281] width 72 height 48
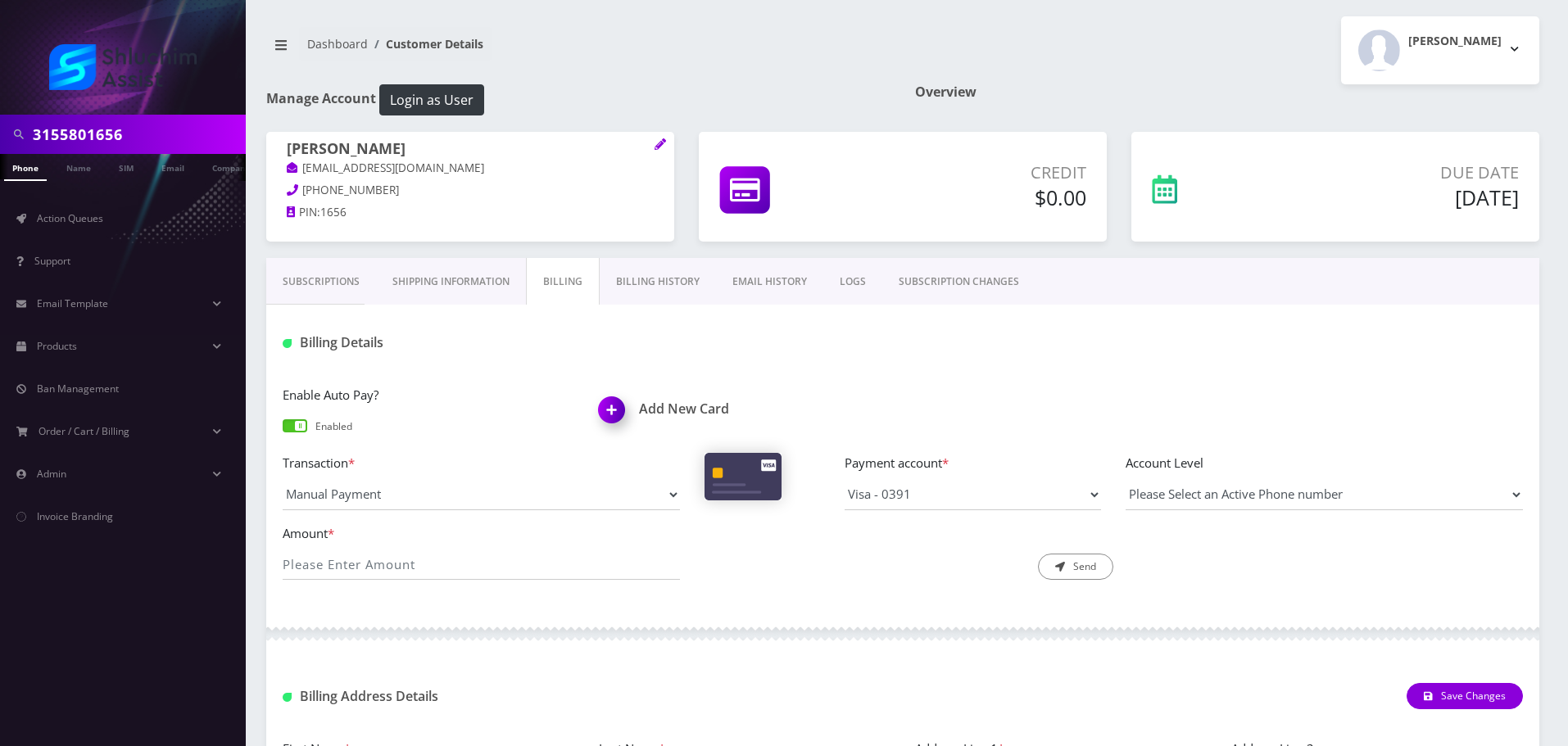
click at [293, 424] on span at bounding box center [294, 425] width 24 height 13
click at [282, 434] on input "checkbox" at bounding box center [282, 434] width 0 height 0
click at [643, 273] on link "Billing History" at bounding box center [657, 281] width 116 height 48
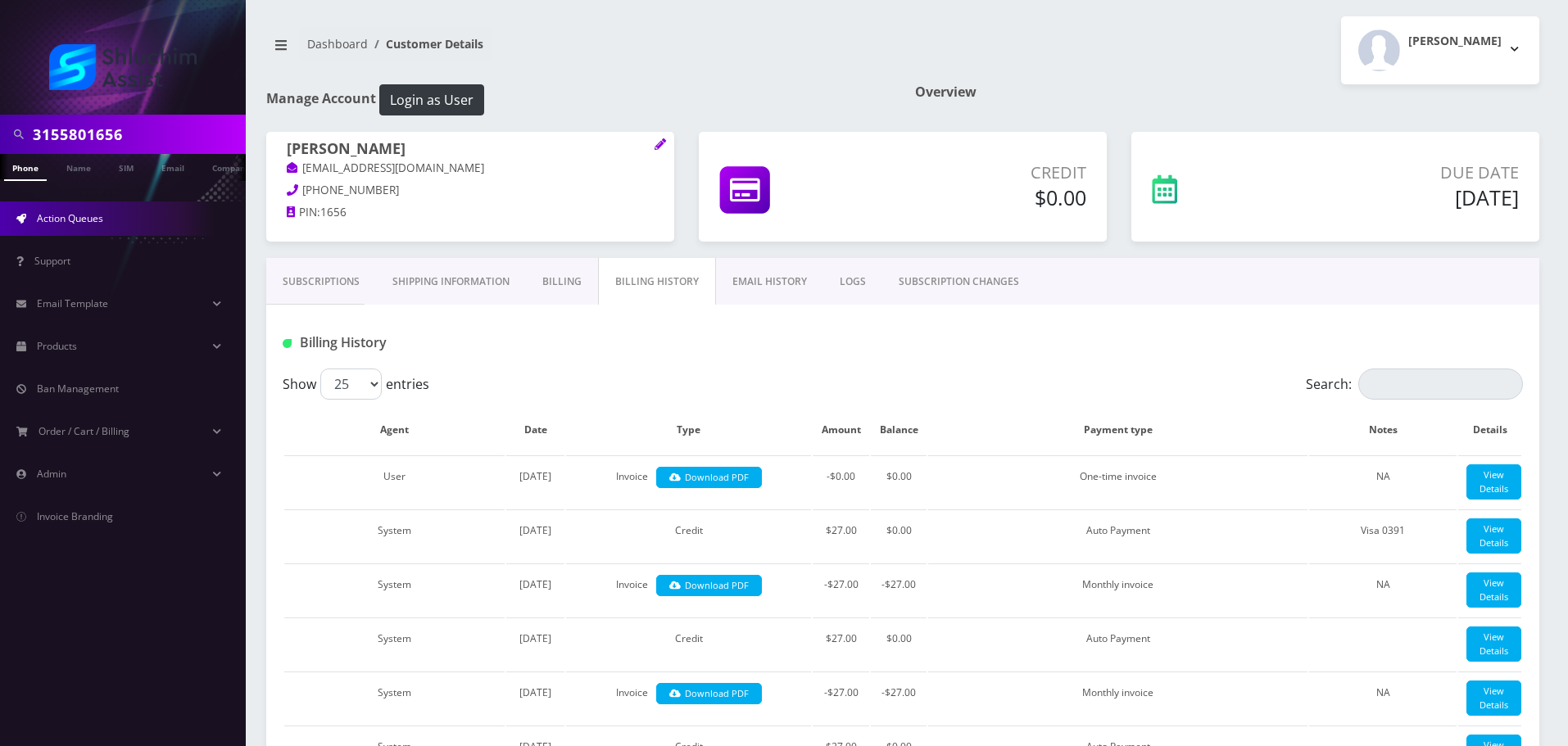
click at [112, 230] on link "Action Queues" at bounding box center [123, 218] width 246 height 34
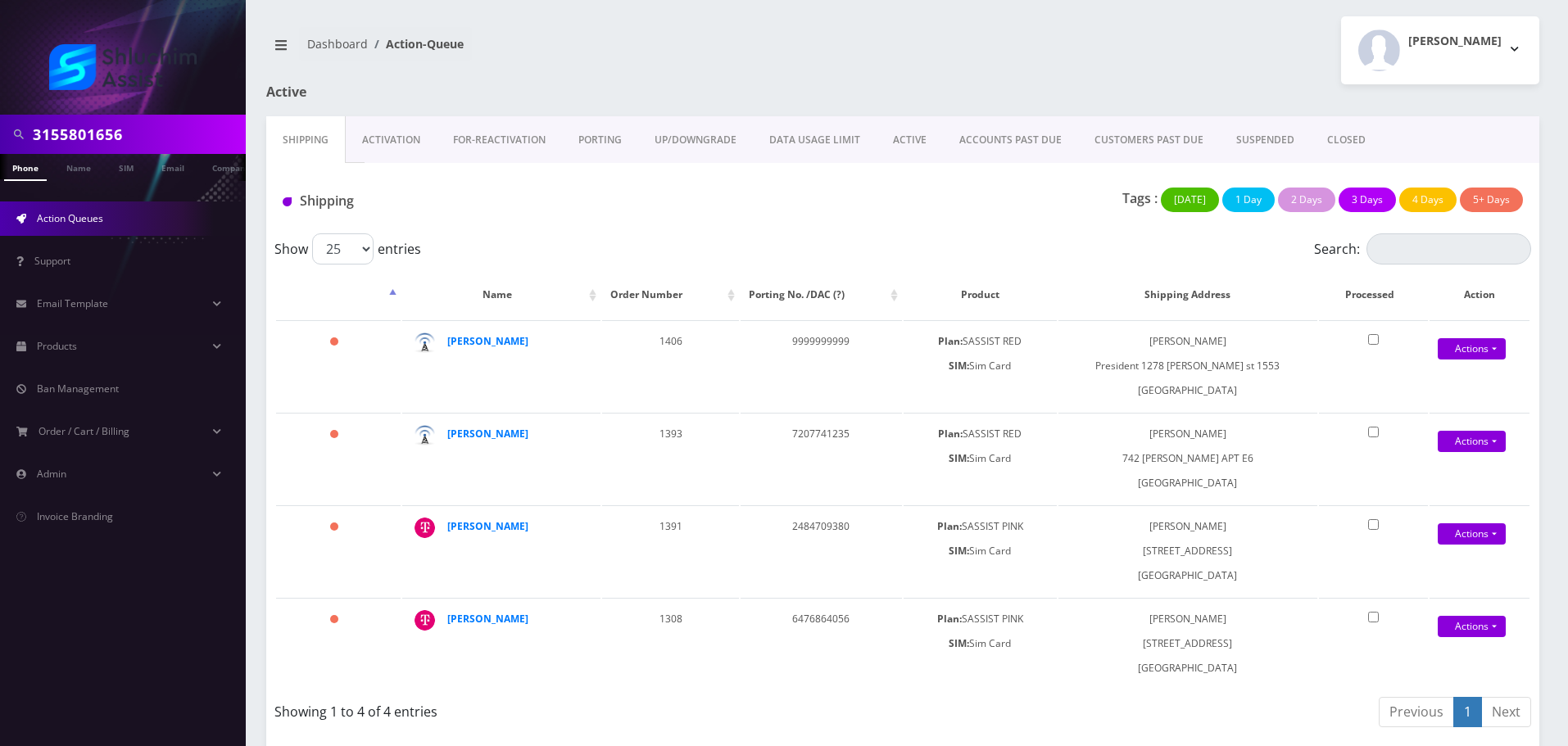
click at [908, 145] on link "ACTIVE" at bounding box center [911, 140] width 66 height 48
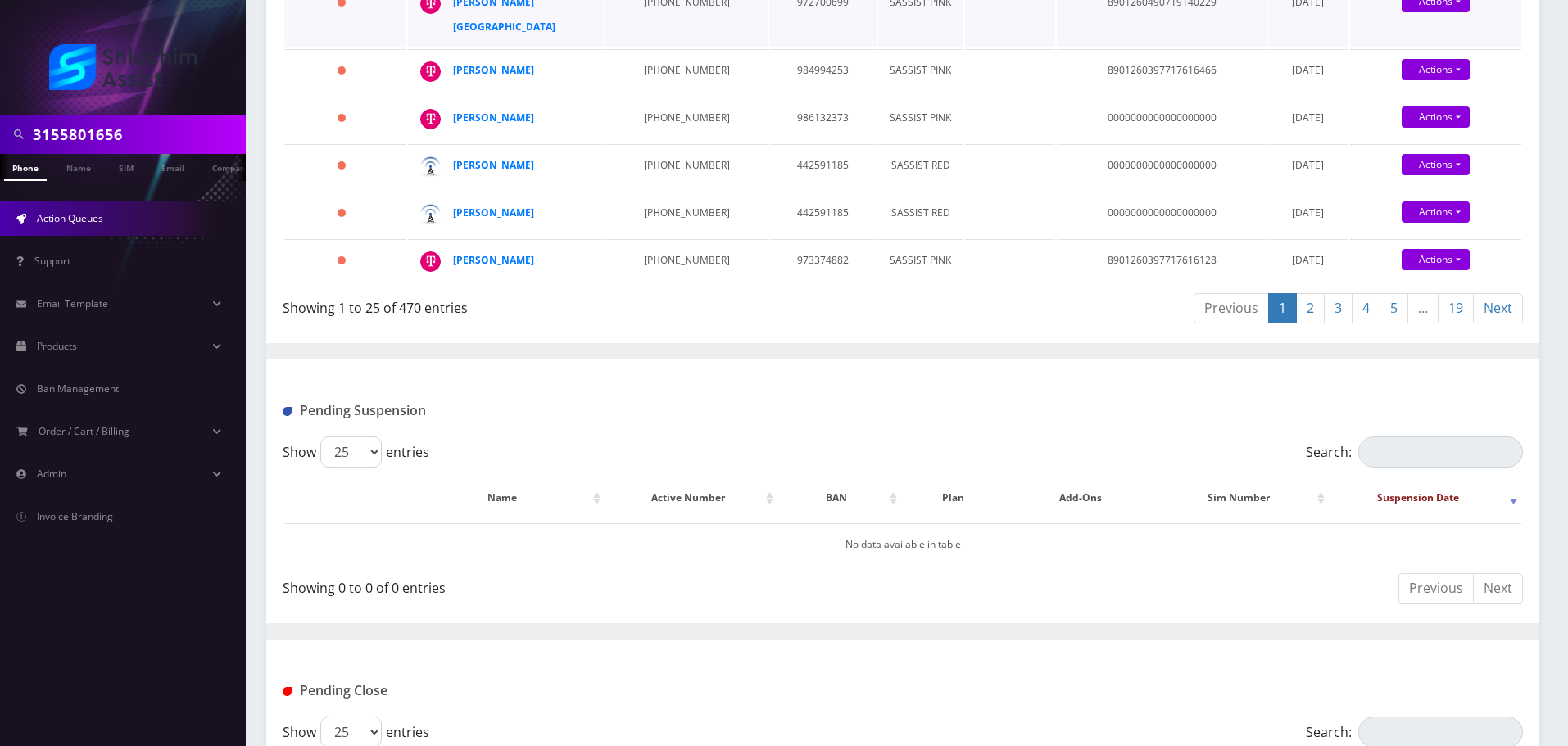
scroll to position [1539, 0]
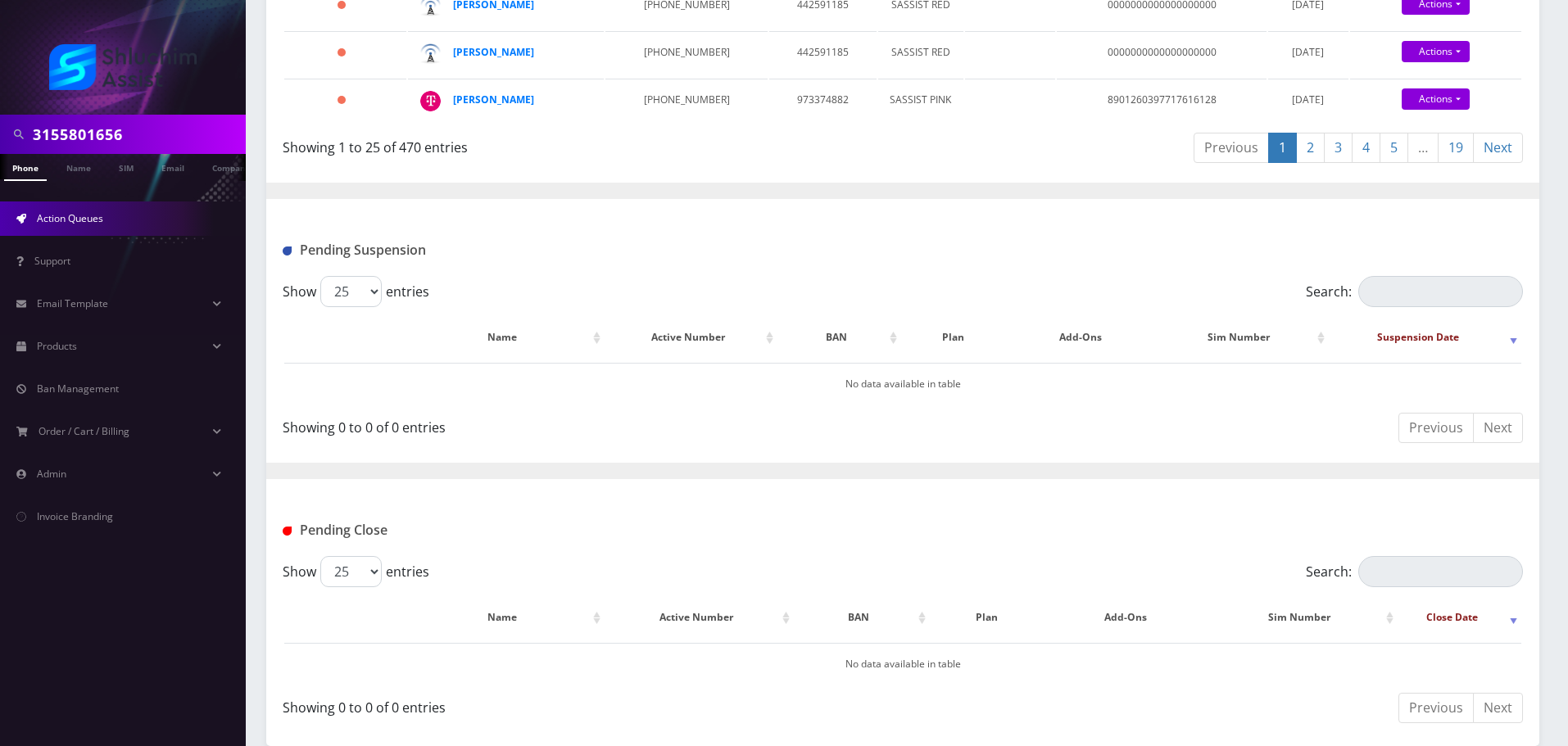
click at [1458, 144] on link "19" at bounding box center [1456, 147] width 36 height 30
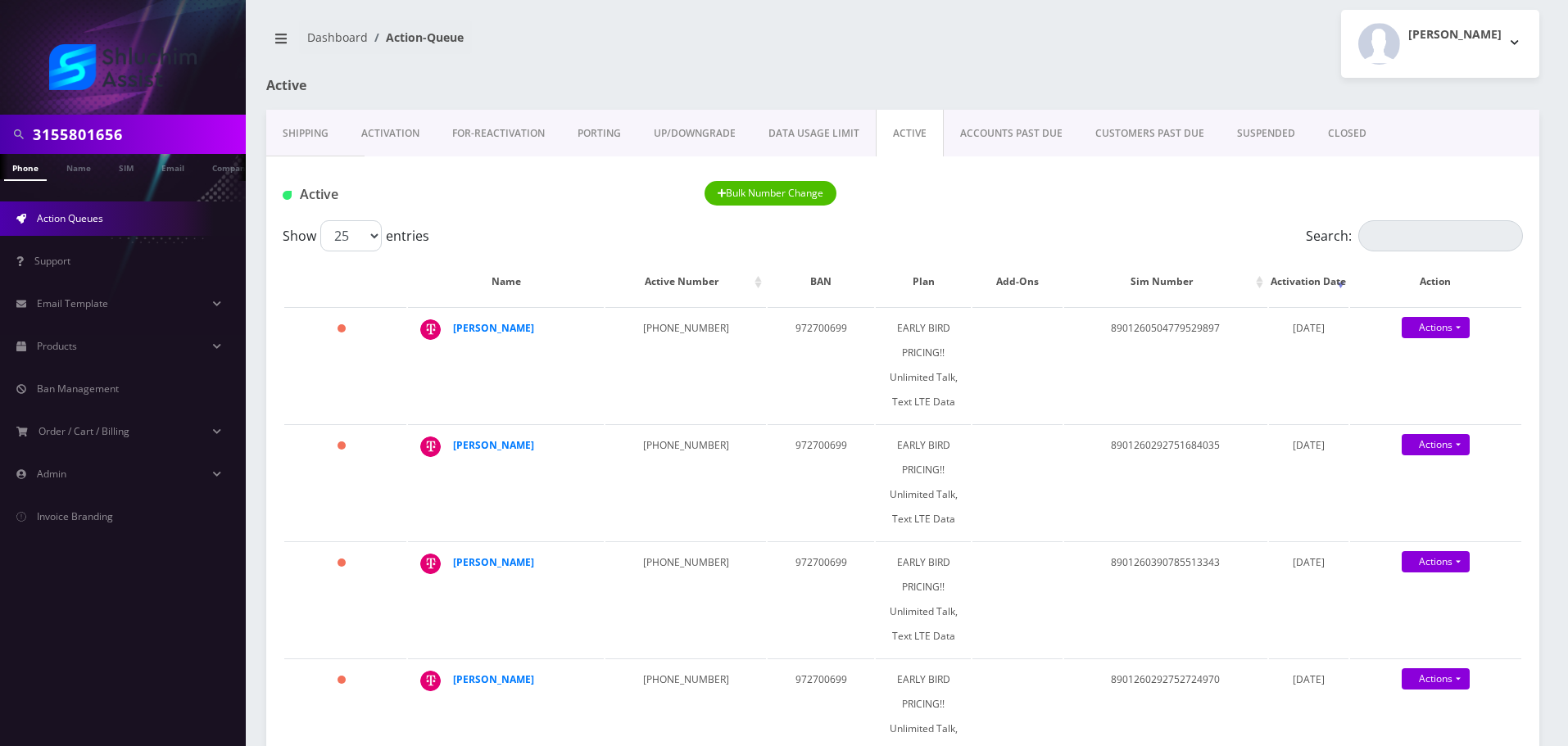
scroll to position [0, 0]
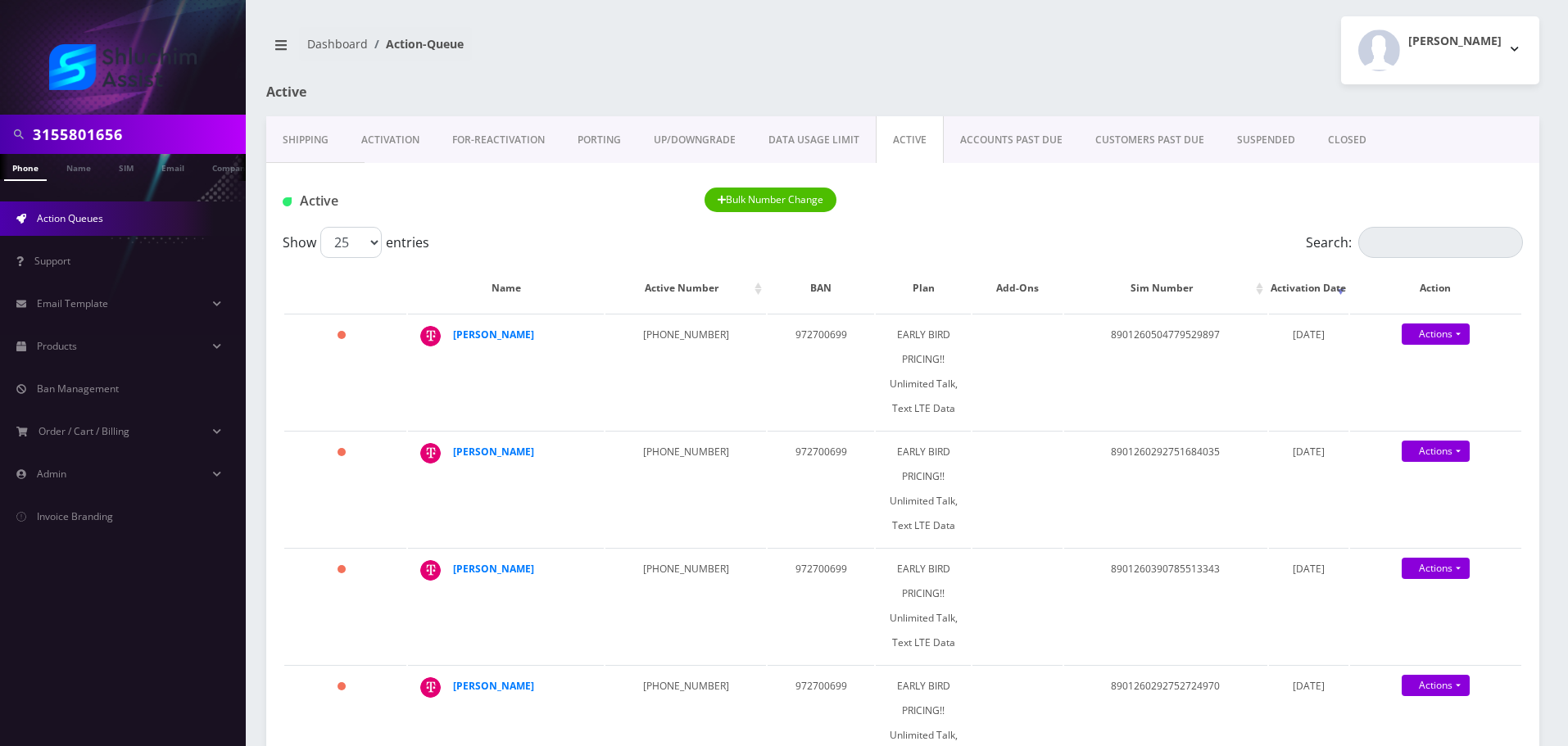
click at [983, 134] on link "ACCOUNTS PAST DUE" at bounding box center [1011, 140] width 135 height 48
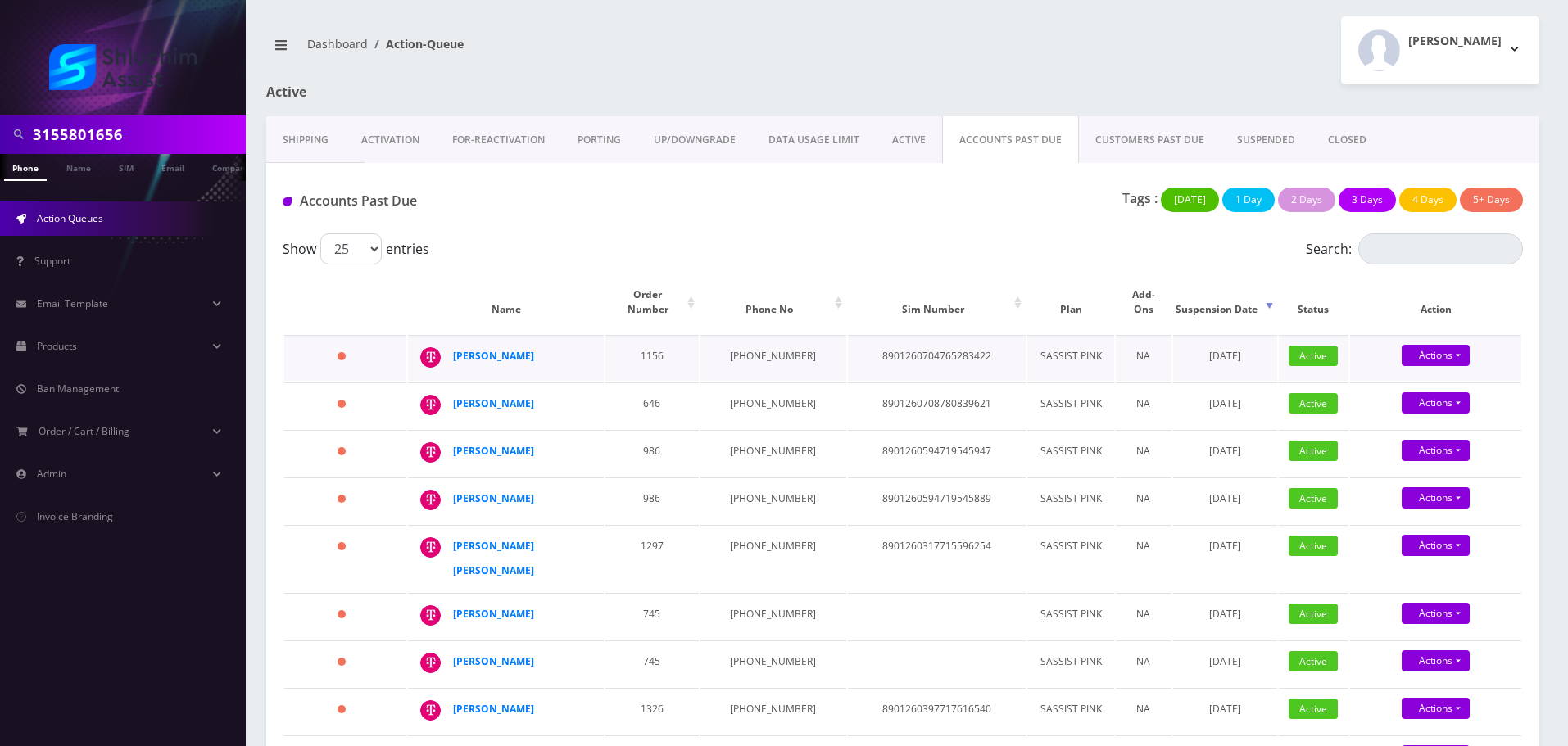
click at [772, 342] on td "[PHONE_NUMBER]" at bounding box center [773, 357] width 146 height 46
copy td "[PHONE_NUMBER]"
